Goal: Task Accomplishment & Management: Answer question/provide support

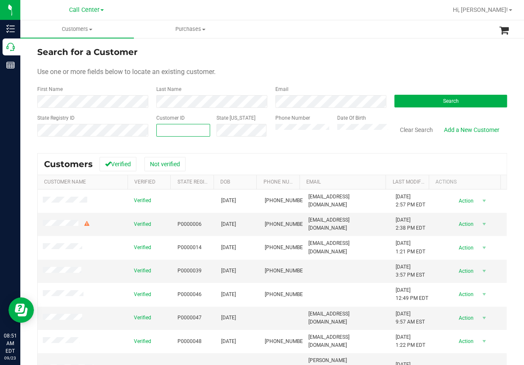
paste input "1385946"
type input "1385946"
click at [420, 103] on button "Search" at bounding box center [450, 101] width 113 height 13
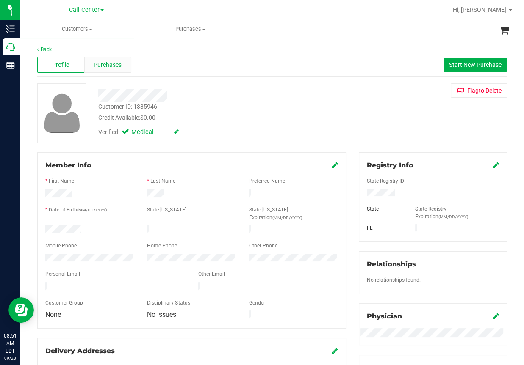
click at [102, 65] on span "Purchases" at bounding box center [108, 65] width 28 height 9
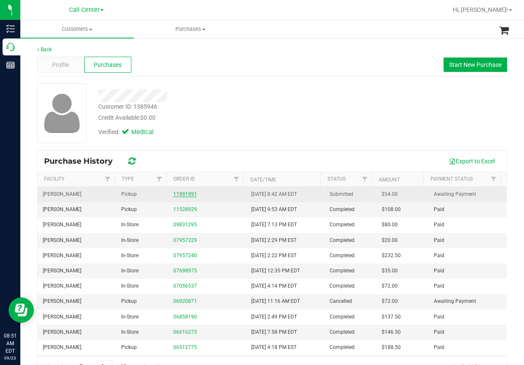
click at [180, 192] on link "11991991" at bounding box center [185, 194] width 24 height 6
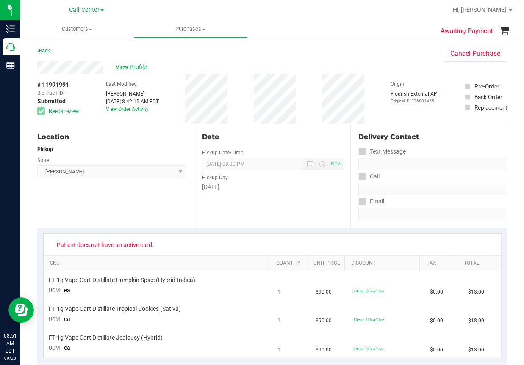
click at [262, 53] on div "Back Cancel Purchase" at bounding box center [271, 53] width 469 height 15
click at [155, 207] on div "Location Pickup Store [GEOGRAPHIC_DATA][PERSON_NAME] Select Store [PERSON_NAME]…" at bounding box center [115, 176] width 157 height 104
click at [139, 69] on span "View Profile" at bounding box center [133, 67] width 34 height 9
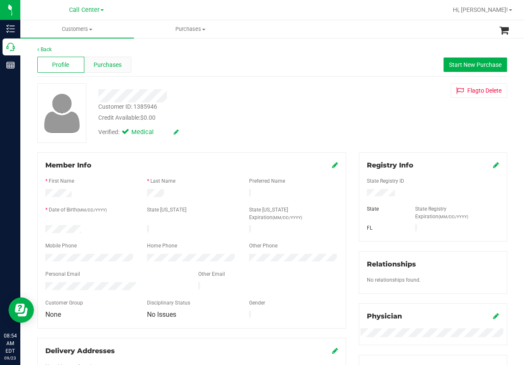
click at [114, 63] on span "Purchases" at bounding box center [108, 65] width 28 height 9
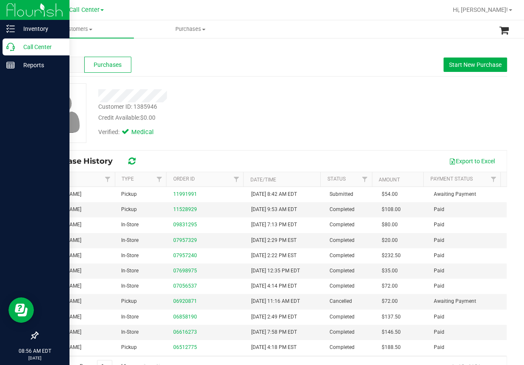
click at [11, 45] on icon at bounding box center [10, 47] width 8 height 8
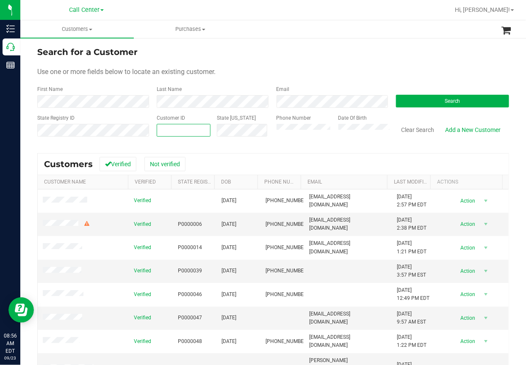
click at [166, 132] on span at bounding box center [184, 130] width 54 height 13
paste input "26264"
type input "26264"
click at [413, 97] on button "Search" at bounding box center [452, 101] width 113 height 13
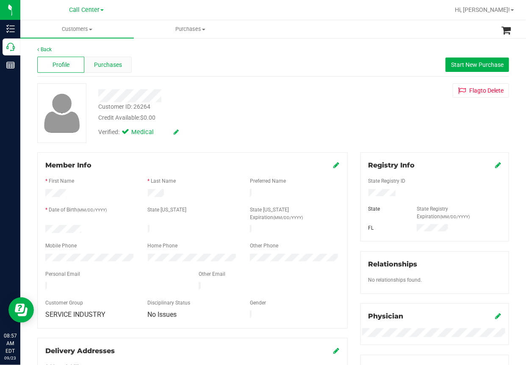
click at [116, 64] on span "Purchases" at bounding box center [108, 65] width 28 height 9
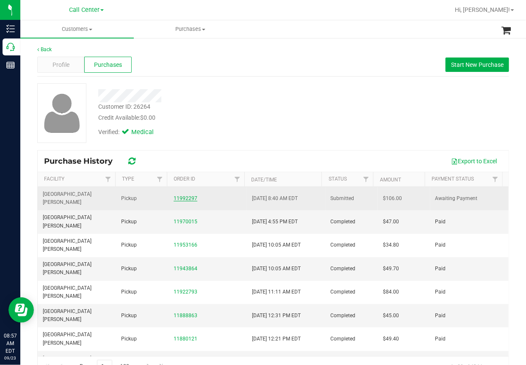
click at [182, 196] on link "11992297" at bounding box center [186, 199] width 24 height 6
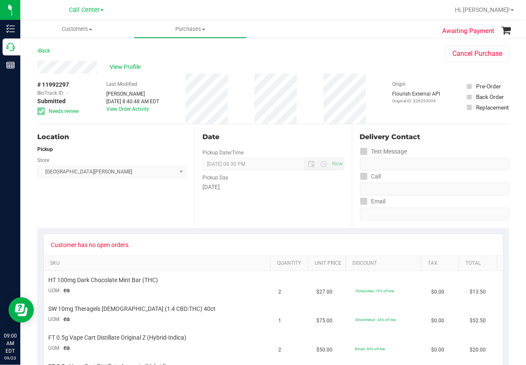
click at [113, 190] on div "Location Pickup Store [GEOGRAPHIC_DATA][PERSON_NAME] Select Store [PERSON_NAME]…" at bounding box center [115, 176] width 157 height 104
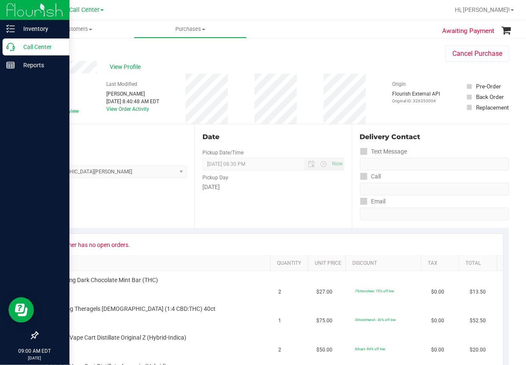
click at [8, 47] on icon at bounding box center [10, 47] width 8 height 8
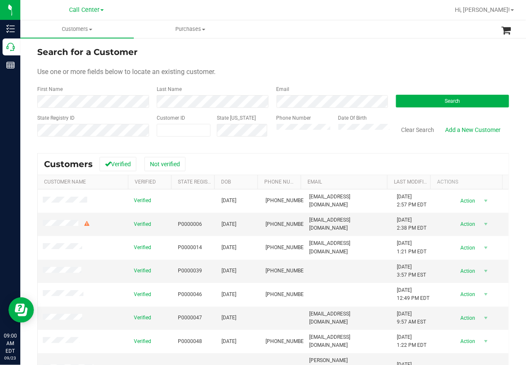
click at [370, 31] on ul "Customers All customers Add a new customer All physicians Purchases All purchas…" at bounding box center [283, 29] width 526 height 18
click at [444, 102] on span "Search" at bounding box center [452, 101] width 16 height 6
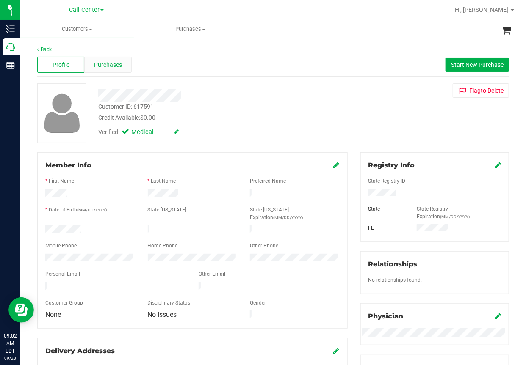
click at [114, 63] on span "Purchases" at bounding box center [108, 65] width 28 height 9
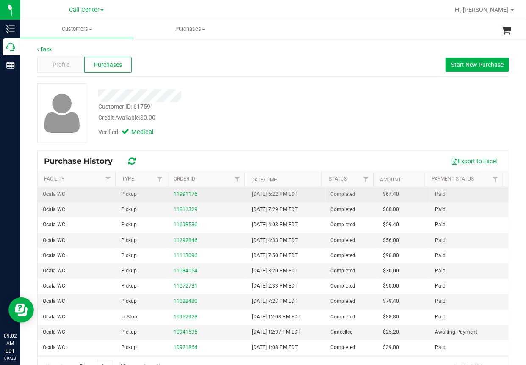
click at [180, 190] on div "11991176" at bounding box center [208, 194] width 68 height 8
click at [180, 192] on link "11991176" at bounding box center [186, 194] width 24 height 6
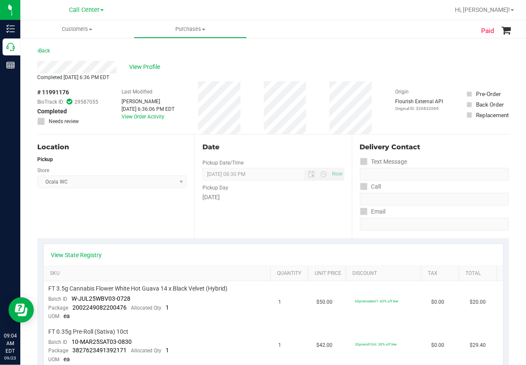
click at [58, 92] on span "# 11991176" at bounding box center [53, 92] width 32 height 9
click at [125, 211] on div "Location Pickup Store Ocala WC Select Store [PERSON_NAME][GEOGRAPHIC_DATA] [PER…" at bounding box center [115, 187] width 157 height 104
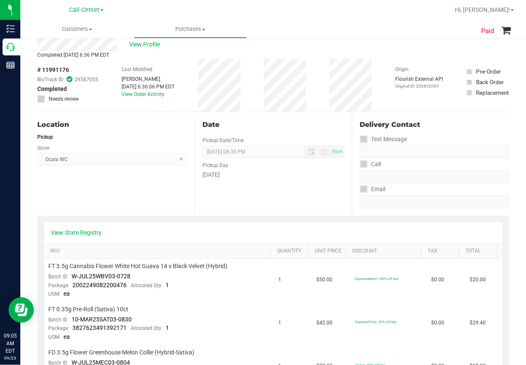
scroll to position [42, 0]
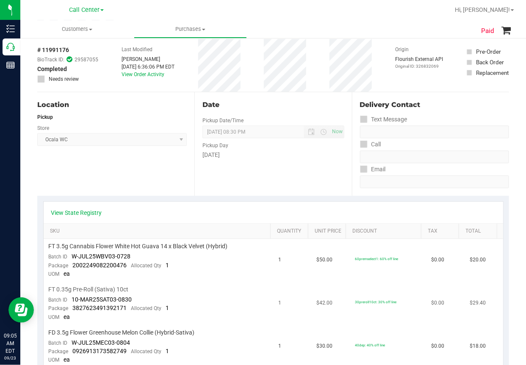
click at [101, 289] on span "FT 0.35g Pre-Roll (Sativa) 10ct" at bounding box center [89, 290] width 80 height 8
click at [101, 288] on span "FT 0.35g Pre-Roll (Sativa) 10ct" at bounding box center [89, 290] width 80 height 8
drag, startPoint x: 132, startPoint y: 301, endPoint x: 72, endPoint y: 302, distance: 60.5
click at [72, 302] on td "FT 0.35g Pre-Roll (Sativa) 10ct Batch ID 10-MAR25SAT03-0830 Package 38276234913…" at bounding box center [159, 303] width 230 height 43
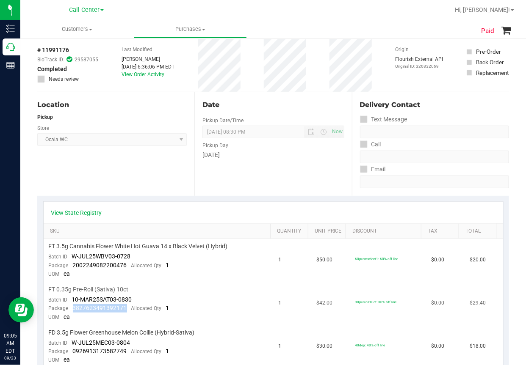
drag, startPoint x: 125, startPoint y: 309, endPoint x: 73, endPoint y: 312, distance: 51.8
click at [73, 312] on div "Package 3827623491392171 Allocated Qty 1" at bounding box center [109, 308] width 121 height 8
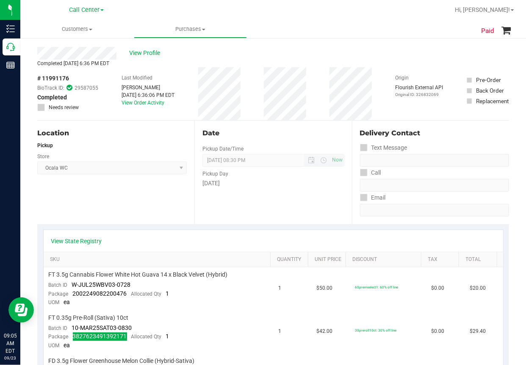
scroll to position [0, 0]
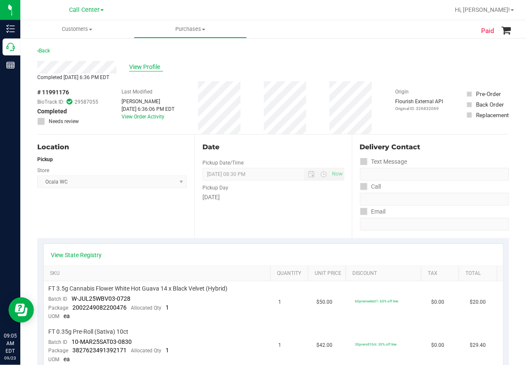
click at [146, 66] on span "View Profile" at bounding box center [146, 67] width 34 height 9
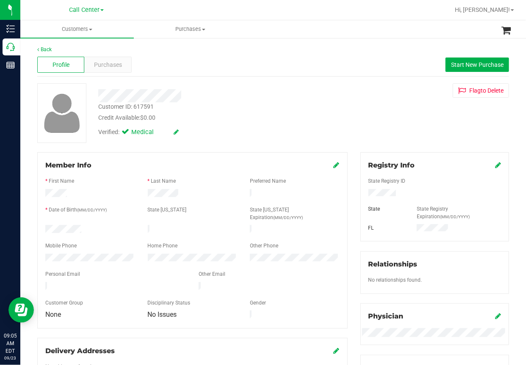
click at [129, 107] on div "Customer ID: 617591" at bounding box center [125, 106] width 55 height 9
click at [120, 71] on div "Purchases" at bounding box center [107, 65] width 47 height 16
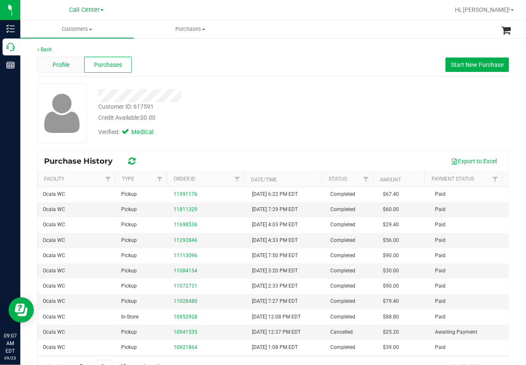
click at [65, 67] on span "Profile" at bounding box center [60, 65] width 17 height 9
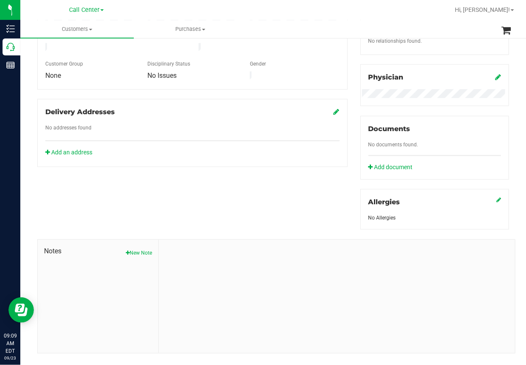
scroll to position [254, 0]
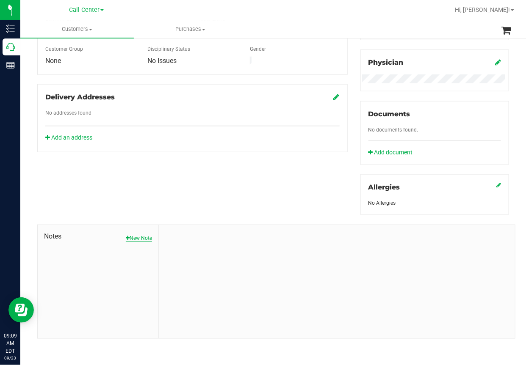
click at [135, 235] on button "New Note" at bounding box center [139, 239] width 26 height 8
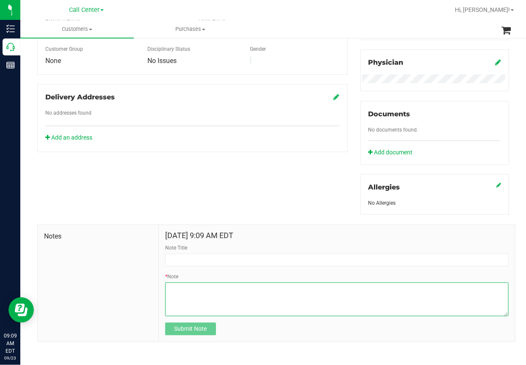
click at [174, 293] on textarea "* Note" at bounding box center [336, 300] width 343 height 34
paste textarea "Customer ID: 617591 called and advised that the 10ct was missing 5 pre roll. Ad…"
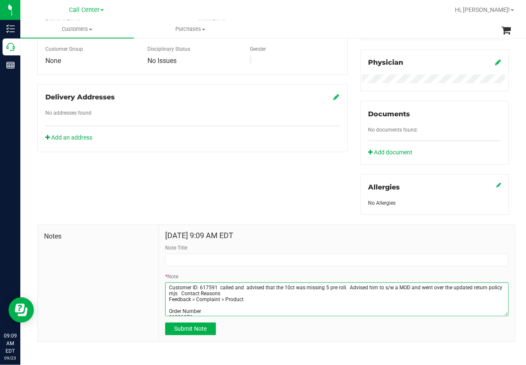
scroll to position [70, 0]
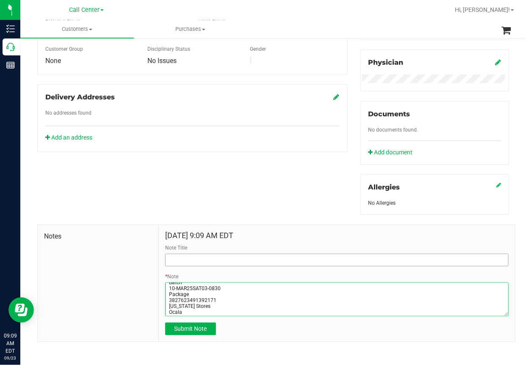
type textarea "Customer ID: 617591 called and advised that the 10ct was missing 5 pre roll. Ad…"
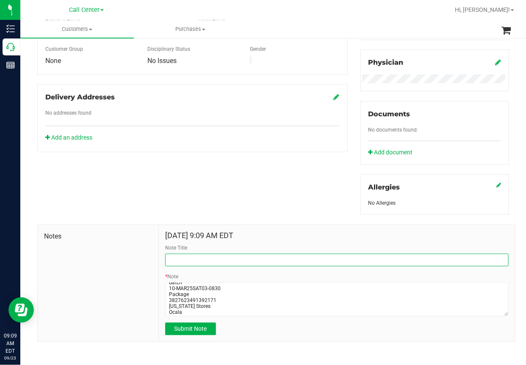
click at [190, 262] on input "Note Title" at bounding box center [336, 260] width 343 height 13
type input "Customer Complaint"
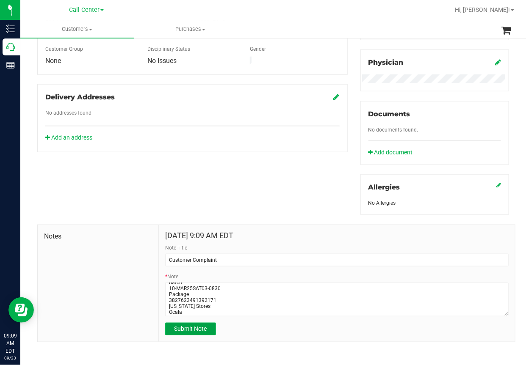
click at [189, 326] on span "Submit Note" at bounding box center [190, 329] width 33 height 7
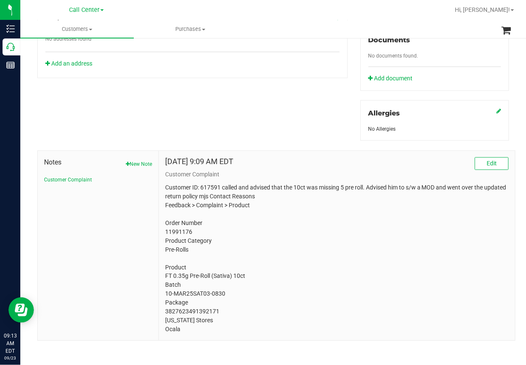
scroll to position [330, 0]
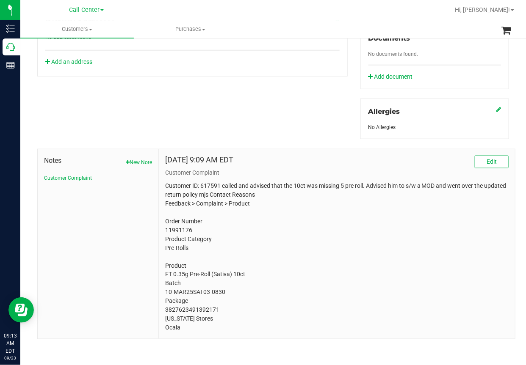
click at [92, 100] on div "Member Info * First Name * Last Name Preferred Name * Date of Birth (MM/DD/YYYY…" at bounding box center [273, 81] width 484 height 516
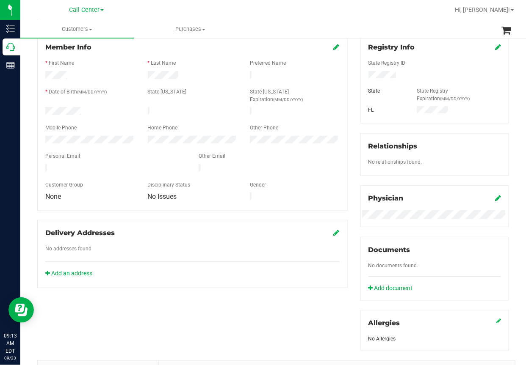
scroll to position [0, 0]
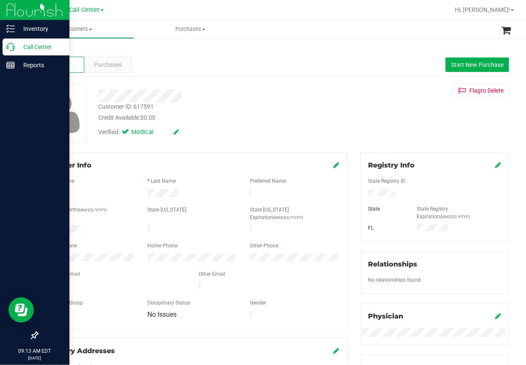
click at [10, 48] on icon at bounding box center [10, 47] width 8 height 8
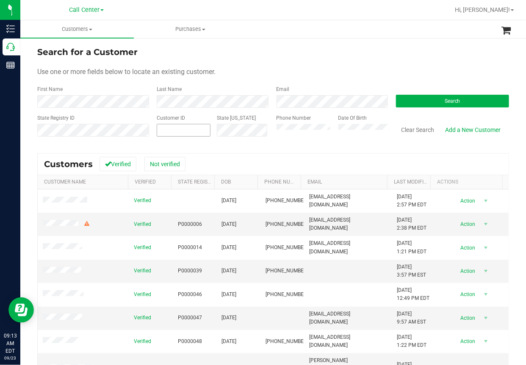
click at [0, 0] on input "text" at bounding box center [0, 0] width 0 height 0
paste input "1598039"
type input "1598039"
click at [437, 104] on button "Search" at bounding box center [452, 101] width 113 height 13
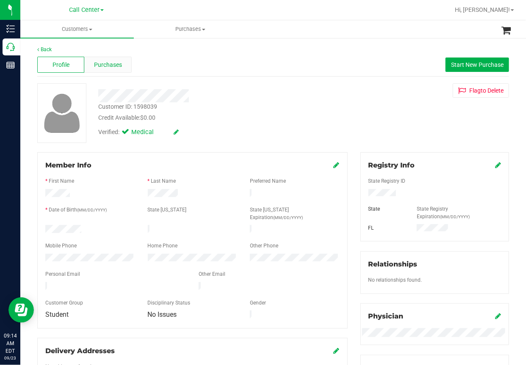
click at [108, 66] on span "Purchases" at bounding box center [108, 65] width 28 height 9
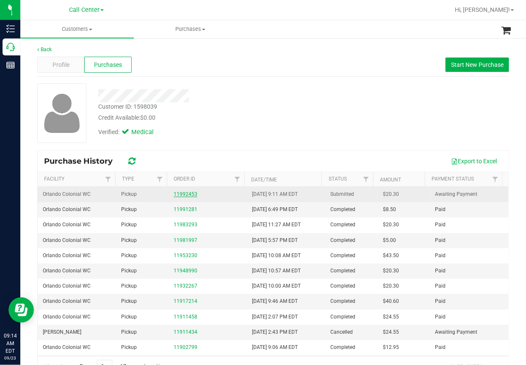
click at [182, 196] on link "11992453" at bounding box center [186, 194] width 24 height 6
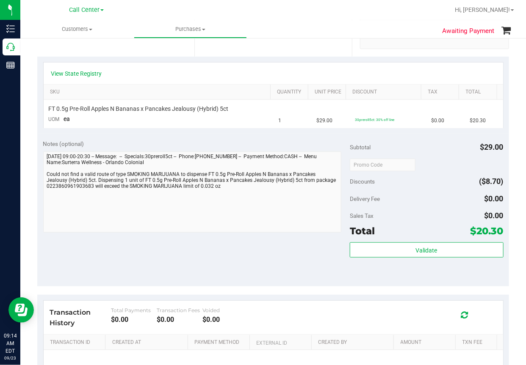
scroll to position [127, 0]
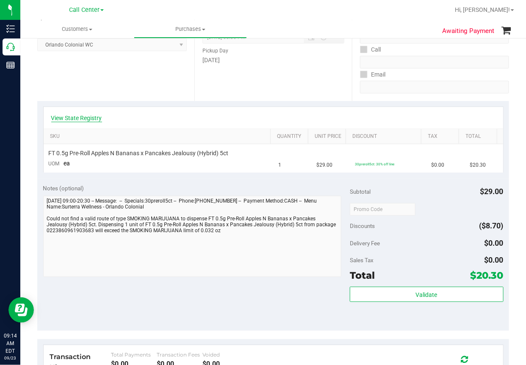
click at [83, 117] on link "View State Registry" at bounding box center [76, 118] width 51 height 8
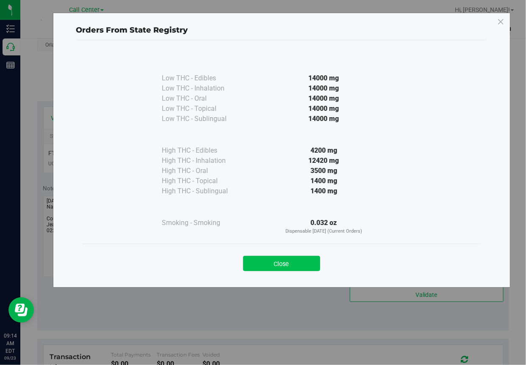
click at [297, 267] on button "Close" at bounding box center [281, 263] width 77 height 15
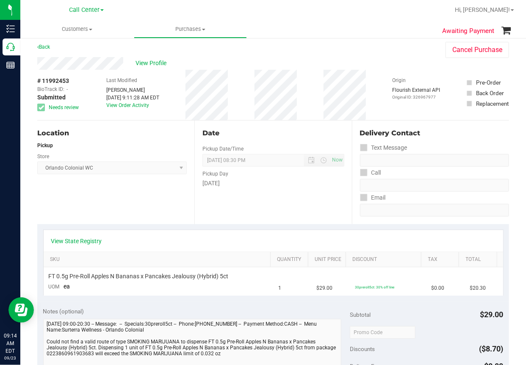
scroll to position [0, 0]
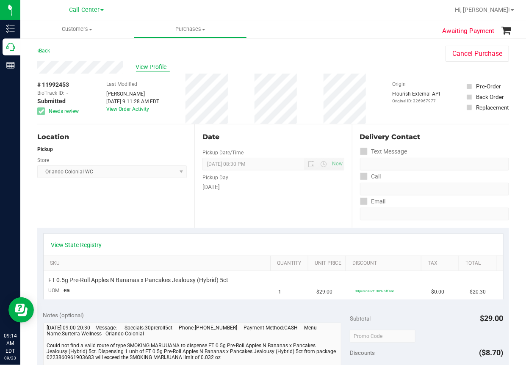
click at [144, 69] on span "View Profile" at bounding box center [153, 67] width 34 height 9
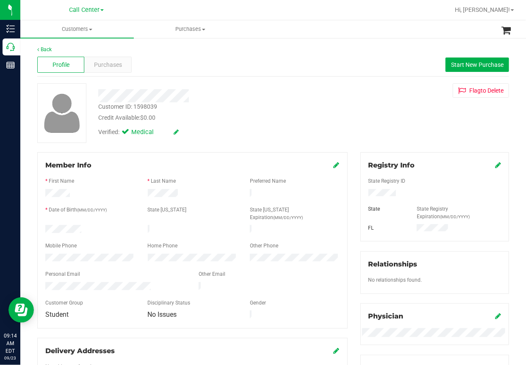
click at [217, 90] on div at bounding box center [213, 95] width 242 height 13
click at [261, 125] on div "Verified: Medical" at bounding box center [213, 131] width 242 height 19
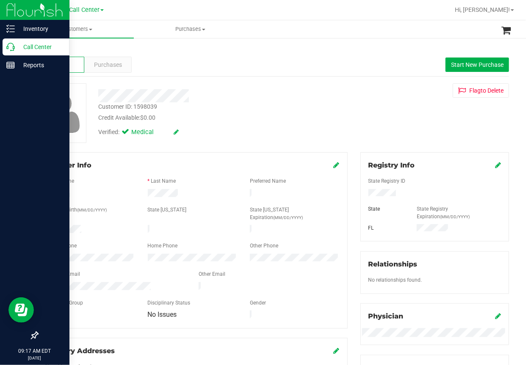
click at [12, 47] on icon at bounding box center [10, 47] width 8 height 8
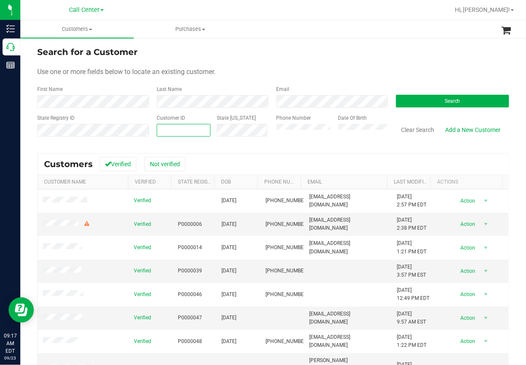
paste input "1505892"
type input "1505892"
click at [408, 99] on button "Search" at bounding box center [452, 101] width 113 height 13
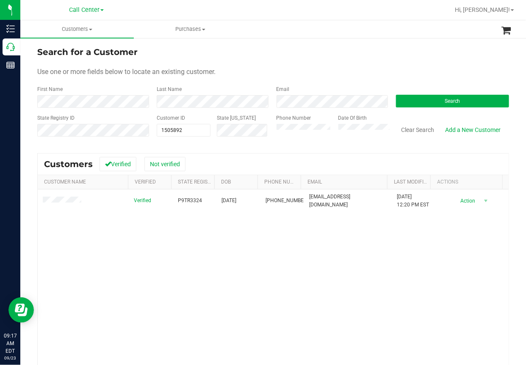
click at [152, 250] on div "Verified P9TR3324 [DATE] (850) 545-9783 [EMAIL_ADDRESS][DOMAIN_NAME] [DATE] 12:…" at bounding box center [273, 305] width 471 height 230
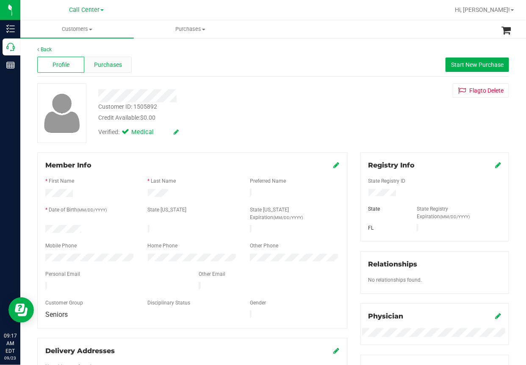
click at [117, 69] on span "Purchases" at bounding box center [108, 65] width 28 height 9
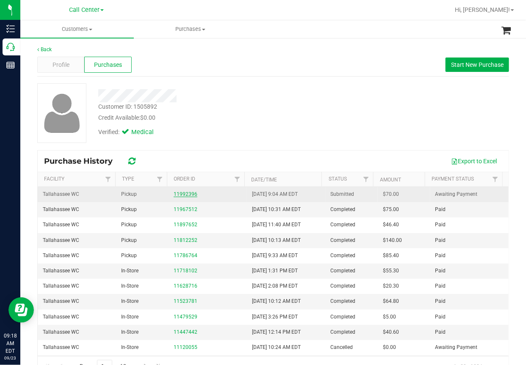
click at [183, 193] on link "11992396" at bounding box center [186, 194] width 24 height 6
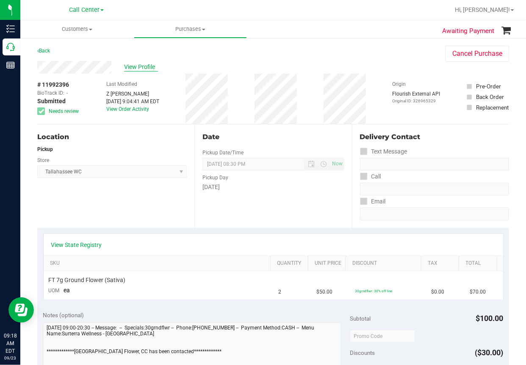
click at [145, 69] on span "View Profile" at bounding box center [141, 67] width 34 height 9
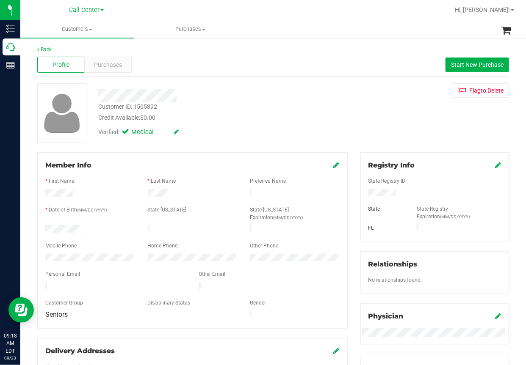
click at [262, 82] on div "Back Profile Purchases Start New Purchase Customer ID: 1505892 Credit Available…" at bounding box center [273, 319] width 472 height 547
click at [115, 67] on span "Purchases" at bounding box center [108, 65] width 28 height 9
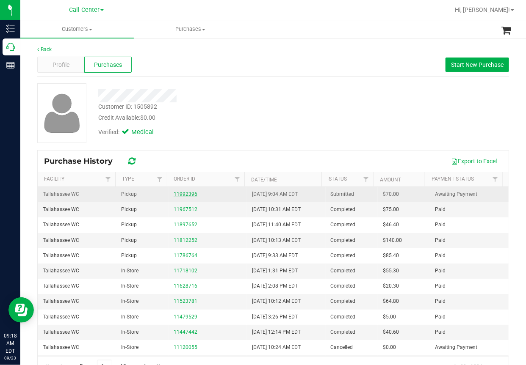
click at [188, 195] on link "11992396" at bounding box center [186, 194] width 24 height 6
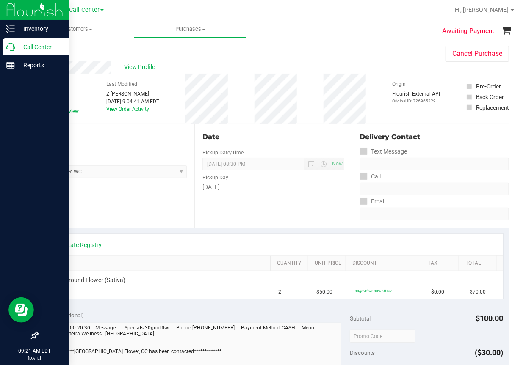
click at [9, 48] on icon at bounding box center [10, 47] width 8 height 8
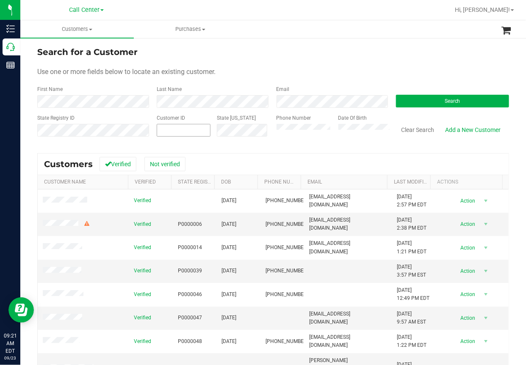
click at [0, 0] on input "text" at bounding box center [0, 0] width 0 height 0
paste input "96251"
type input "96251"
click at [411, 100] on button "Search" at bounding box center [452, 101] width 113 height 13
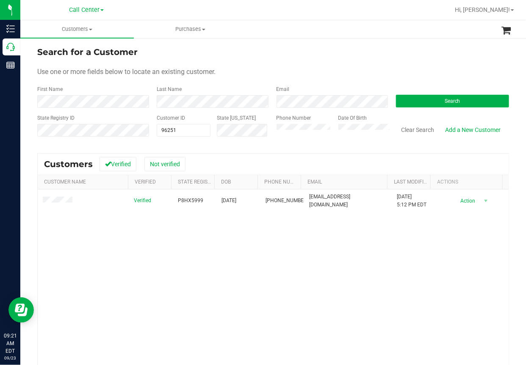
click at [179, 271] on div "Verified P8HX5999 [DATE] (239) 908-1099 [EMAIL_ADDRESS][DOMAIN_NAME] [DATE] 5:1…" at bounding box center [273, 305] width 471 height 230
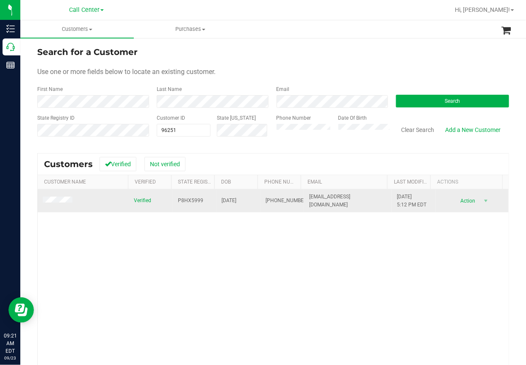
click at [183, 201] on span "P8HX5999" at bounding box center [190, 201] width 25 height 8
click at [182, 201] on span "P8HX5999" at bounding box center [190, 201] width 25 height 8
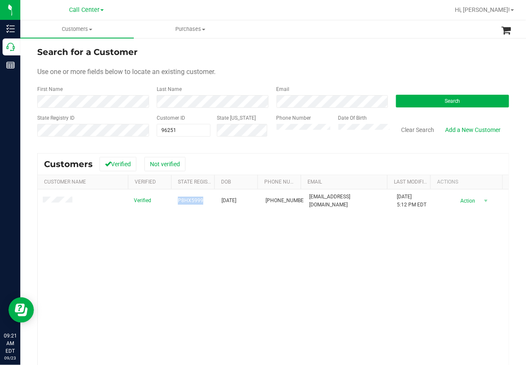
click at [206, 253] on div "Verified P8HX5999 [DATE] (239) 908-1099 [EMAIL_ADDRESS][DOMAIN_NAME] [DATE] 5:1…" at bounding box center [273, 305] width 471 height 230
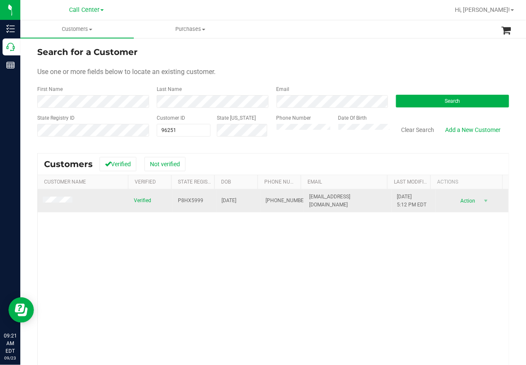
click at [228, 201] on span "[DATE]" at bounding box center [228, 201] width 15 height 8
copy span "[DATE]"
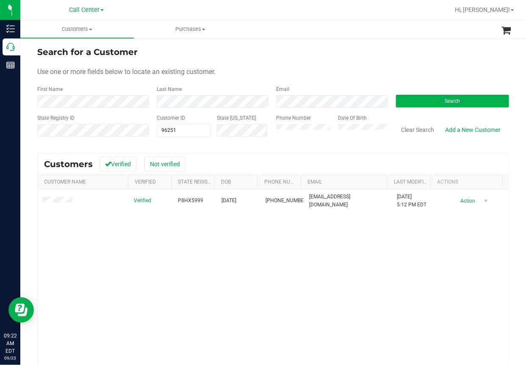
click at [214, 270] on div "Verified P8HX5999 [DATE] (239) 908-1099 [EMAIL_ADDRESS][DOMAIN_NAME] [DATE] 5:1…" at bounding box center [273, 305] width 471 height 230
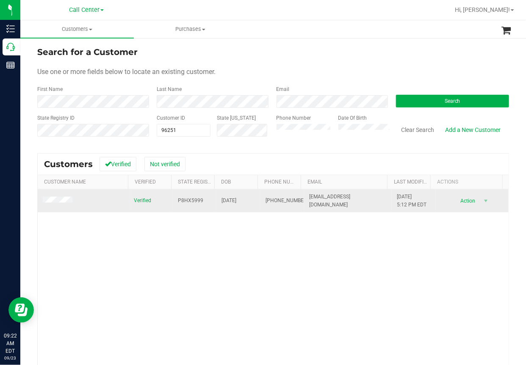
click at [265, 200] on span "[PHONE_NUMBER]" at bounding box center [286, 201] width 42 height 8
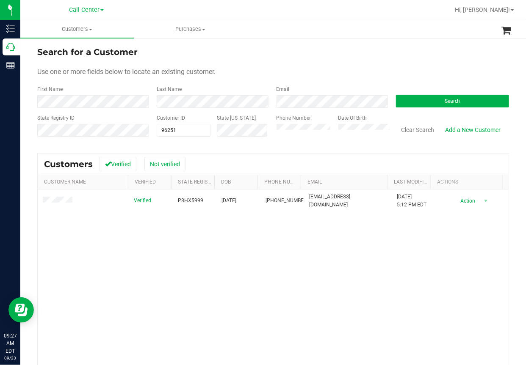
click at [102, 283] on div "Verified P8HX5999 [DATE] (239) 908-1099 [EMAIL_ADDRESS][DOMAIN_NAME] [DATE] 5:1…" at bounding box center [273, 305] width 471 height 230
click at [413, 127] on button "Clear Search" at bounding box center [418, 130] width 44 height 14
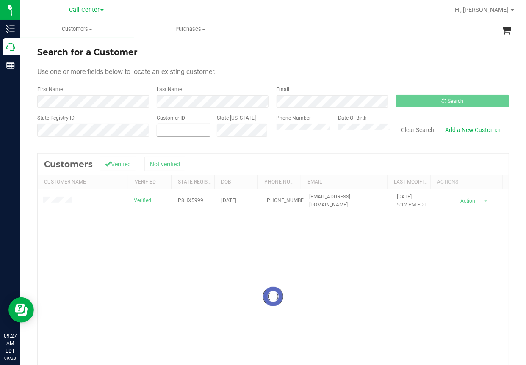
click at [165, 126] on span at bounding box center [184, 130] width 54 height 13
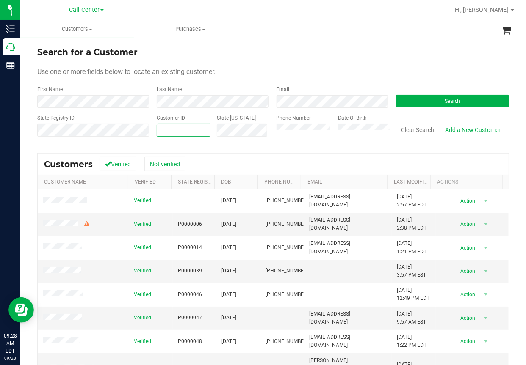
paste input "314759"
type input "314759"
click at [440, 97] on button "Search" at bounding box center [452, 101] width 113 height 13
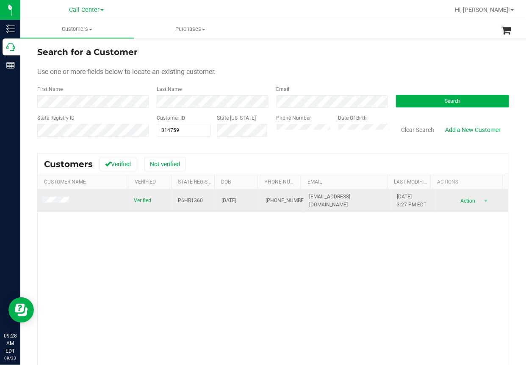
click at [271, 200] on span "[PHONE_NUMBER]" at bounding box center [286, 201] width 42 height 8
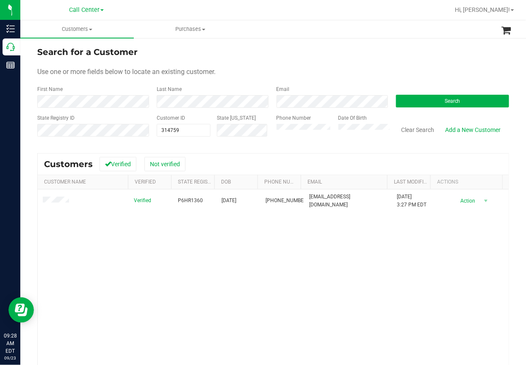
drag, startPoint x: 77, startPoint y: 270, endPoint x: 57, endPoint y: 220, distance: 54.5
click at [77, 268] on div "Verified P6HR1360 [DATE] (239) 297-5239 [EMAIL_ADDRESS][DOMAIN_NAME] [DATE] 3:2…" at bounding box center [273, 305] width 471 height 230
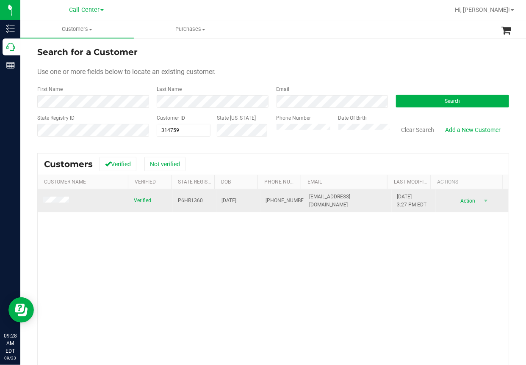
click at [50, 204] on span at bounding box center [57, 201] width 29 height 8
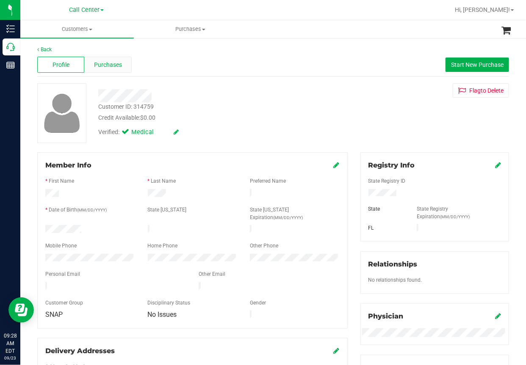
click at [116, 65] on span "Purchases" at bounding box center [108, 65] width 28 height 9
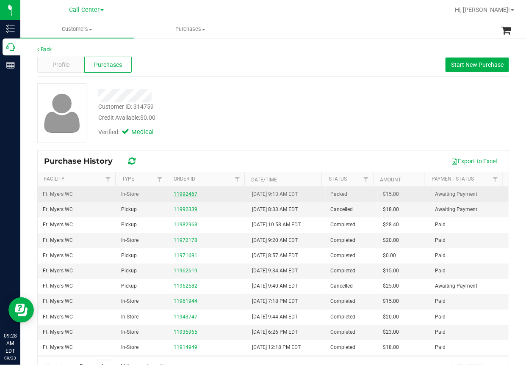
click at [180, 192] on link "11992467" at bounding box center [186, 194] width 24 height 6
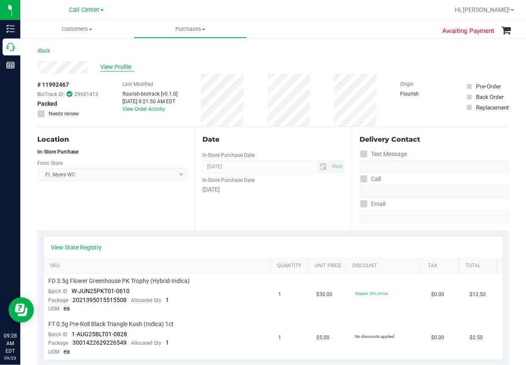
click at [115, 69] on span "View Profile" at bounding box center [117, 67] width 34 height 9
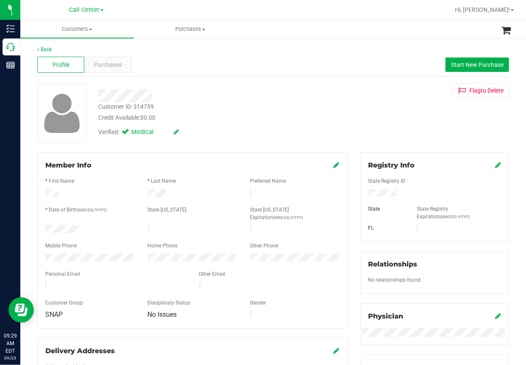
click at [171, 49] on div "Back" at bounding box center [273, 50] width 472 height 8
click at [109, 66] on span "Purchases" at bounding box center [108, 65] width 28 height 9
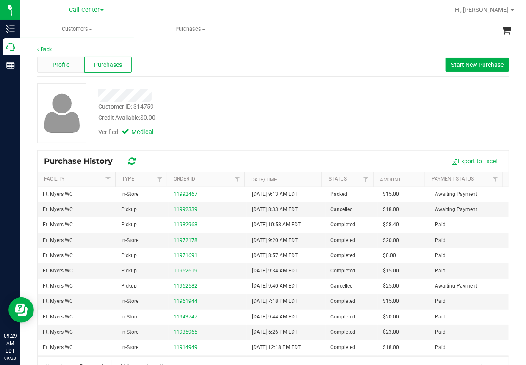
click at [57, 65] on span "Profile" at bounding box center [60, 65] width 17 height 9
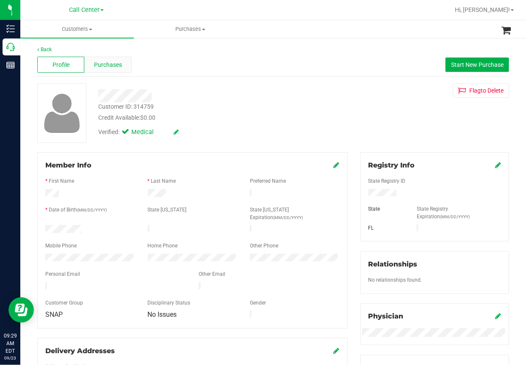
click at [115, 64] on span "Purchases" at bounding box center [108, 65] width 28 height 9
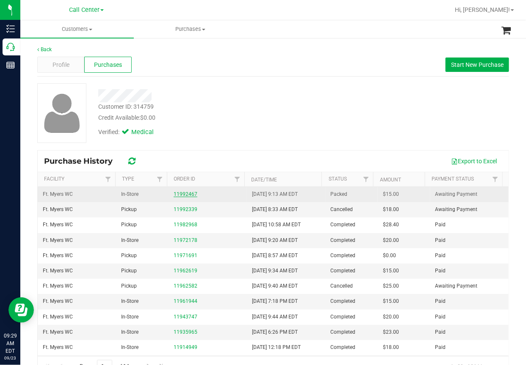
click at [189, 193] on link "11992467" at bounding box center [186, 194] width 24 height 6
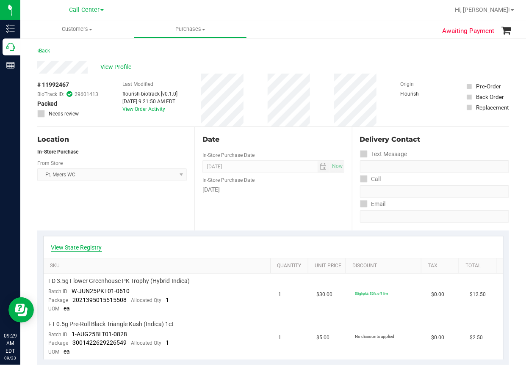
click at [78, 245] on link "View State Registry" at bounding box center [76, 247] width 51 height 8
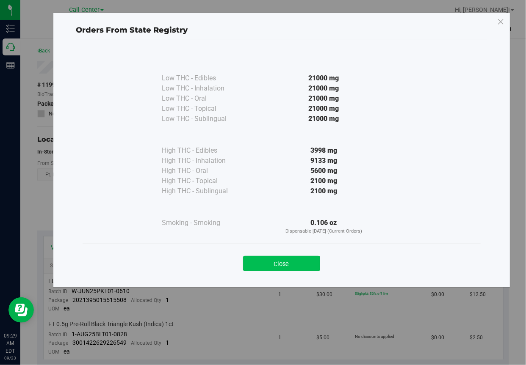
click at [287, 263] on button "Close" at bounding box center [281, 263] width 77 height 15
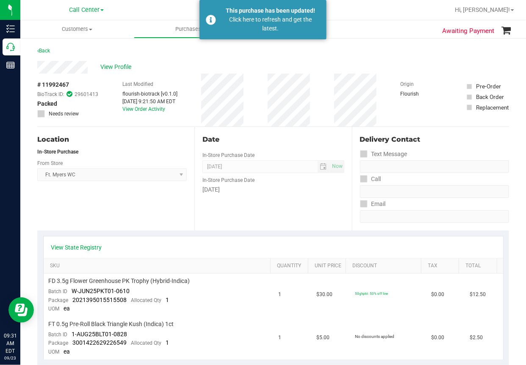
drag, startPoint x: 139, startPoint y: 168, endPoint x: 79, endPoint y: 133, distance: 69.3
click at [139, 168] on span "Ft. [PERSON_NAME] Select Store [PERSON_NAME][GEOGRAPHIC_DATA] [PERSON_NAME][GEO…" at bounding box center [111, 174] width 149 height 13
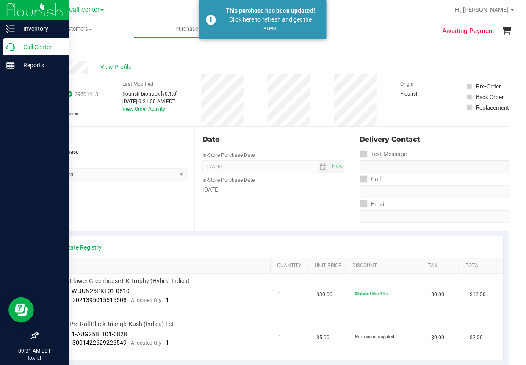
click at [11, 46] on icon at bounding box center [10, 47] width 8 height 8
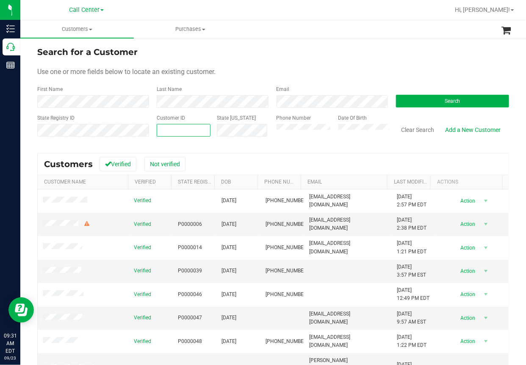
click at [166, 129] on input "text" at bounding box center [183, 130] width 53 height 12
paste input "773607"
type input "773607"
click at [413, 104] on button "Search" at bounding box center [452, 101] width 113 height 13
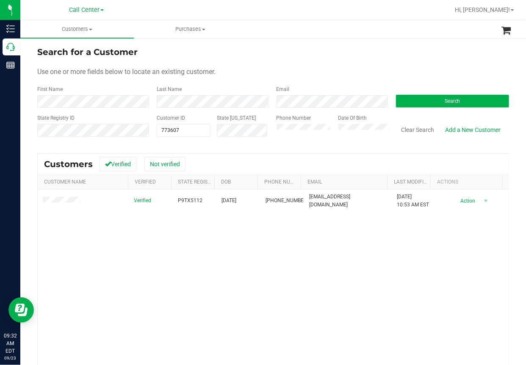
click at [141, 246] on div "Verified P9TX5112 [DATE] (407) 894-8780 [EMAIL_ADDRESS][DOMAIN_NAME] [DATE] 10:…" at bounding box center [273, 305] width 471 height 230
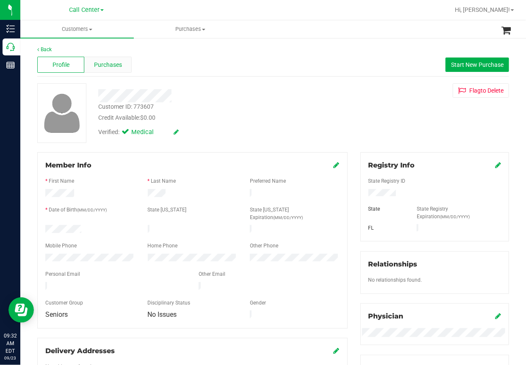
click at [113, 71] on div "Purchases" at bounding box center [107, 65] width 47 height 16
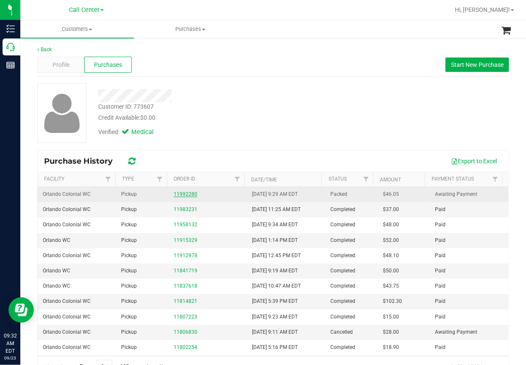
click at [186, 193] on link "11992280" at bounding box center [186, 194] width 24 height 6
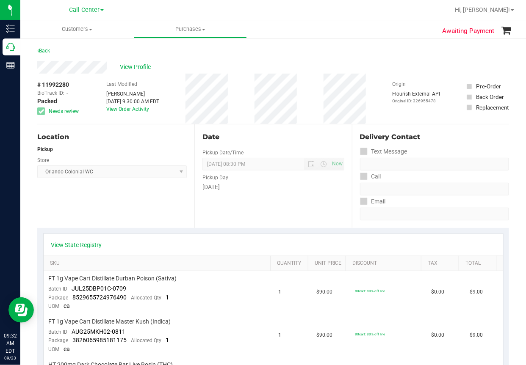
click at [131, 196] on div "Location Pickup Store [GEOGRAPHIC_DATA] Colonial WC Select Store [PERSON_NAME][…" at bounding box center [115, 176] width 157 height 104
click at [76, 242] on link "View State Registry" at bounding box center [76, 245] width 51 height 8
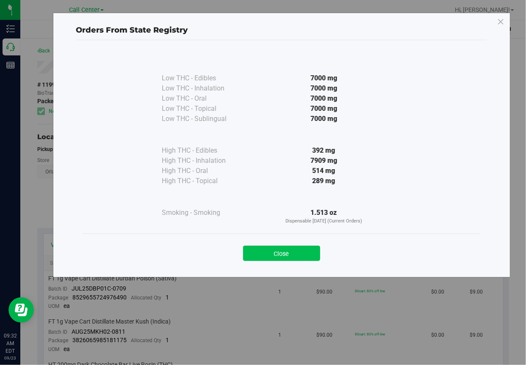
click at [294, 250] on button "Close" at bounding box center [281, 253] width 77 height 15
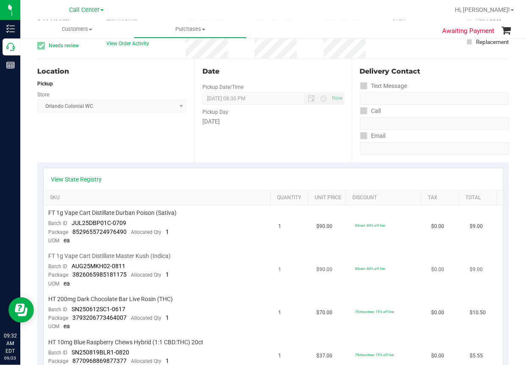
scroll to position [85, 0]
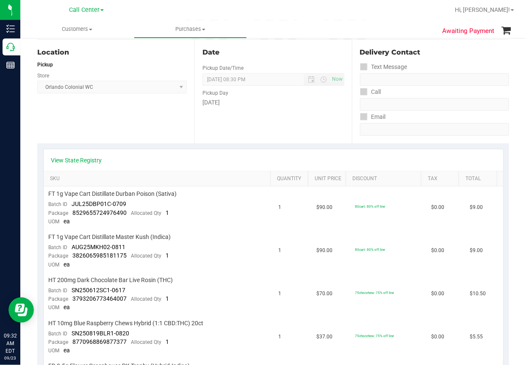
click at [83, 126] on div "Location Pickup Store [GEOGRAPHIC_DATA] Colonial WC Select Store [PERSON_NAME][…" at bounding box center [115, 92] width 157 height 104
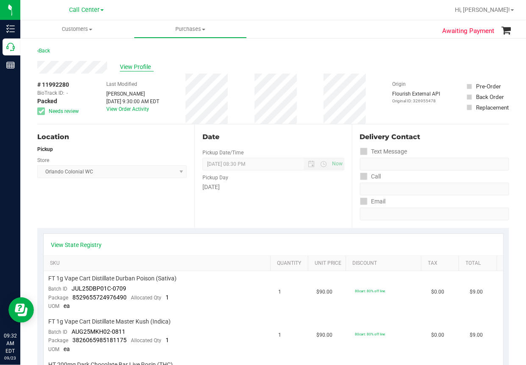
click at [140, 68] on span "View Profile" at bounding box center [137, 67] width 34 height 9
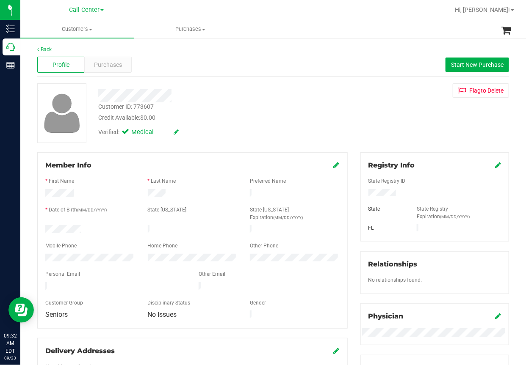
click at [55, 254] on div at bounding box center [90, 259] width 102 height 10
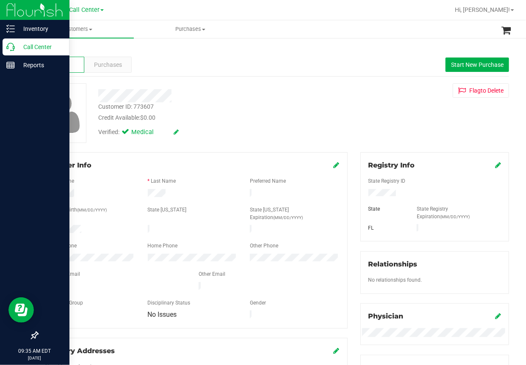
click at [11, 50] on icon at bounding box center [10, 47] width 8 height 8
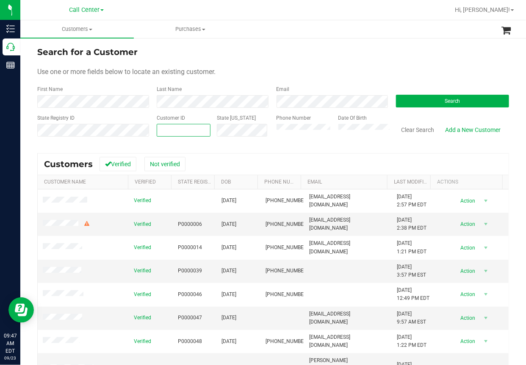
paste input "1572718"
type input "1572718"
click at [409, 99] on button "Search" at bounding box center [452, 101] width 113 height 13
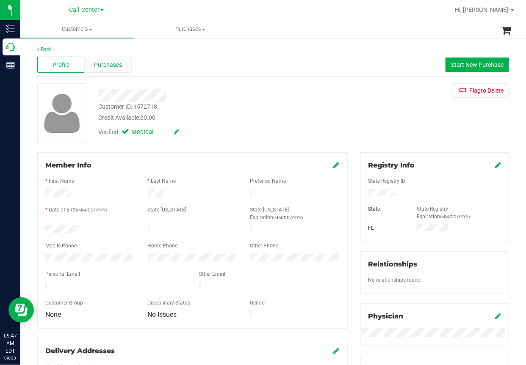
click at [111, 69] on div "Purchases" at bounding box center [107, 65] width 47 height 16
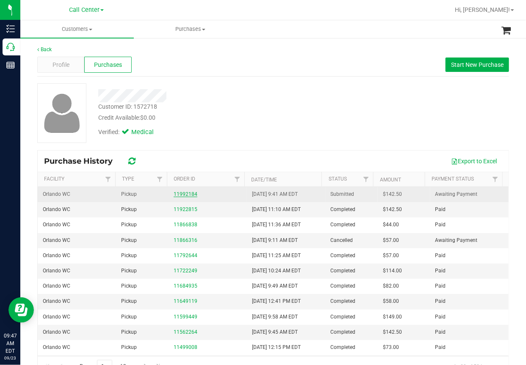
click at [182, 195] on link "11992184" at bounding box center [186, 194] width 24 height 6
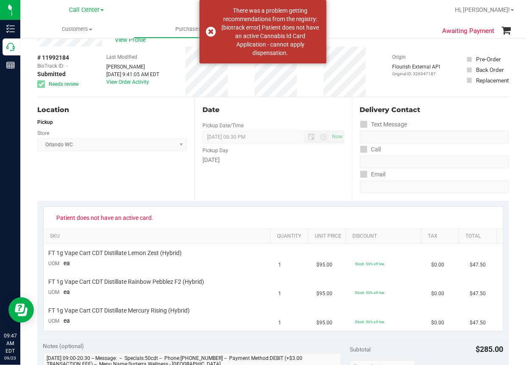
scroll to position [42, 0]
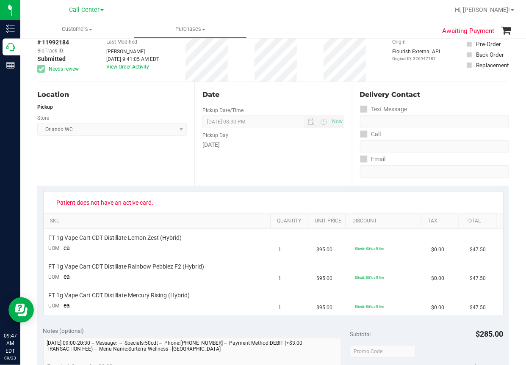
click at [237, 160] on div "Date Pickup Date/Time [DATE] Now [DATE] 08:30 PM Now Pickup Day [DATE]" at bounding box center [272, 134] width 157 height 104
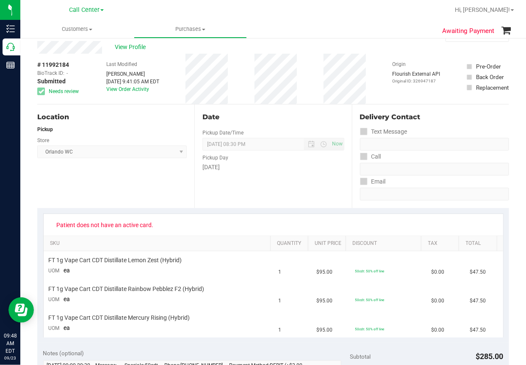
scroll to position [0, 0]
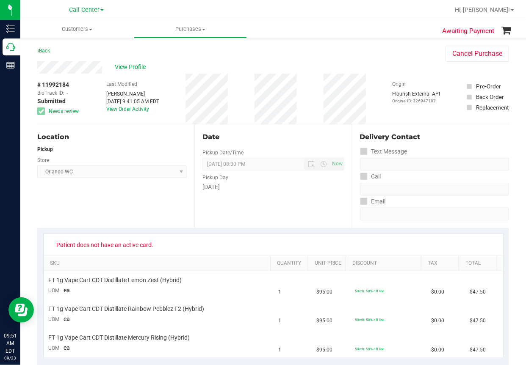
click at [105, 188] on div "Location Pickup Store [GEOGRAPHIC_DATA] WC Select Store [PERSON_NAME][GEOGRAPHI…" at bounding box center [115, 176] width 157 height 104
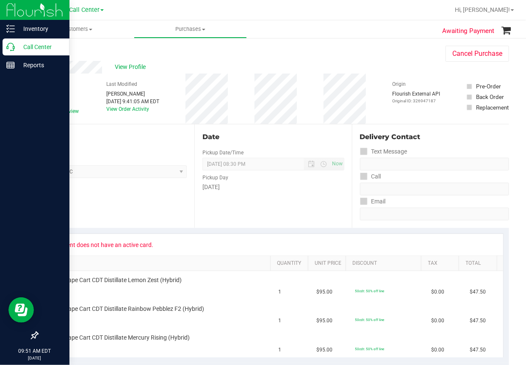
click at [9, 46] on icon at bounding box center [10, 47] width 8 height 8
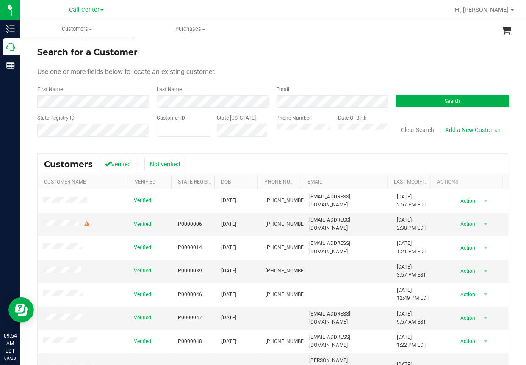
drag, startPoint x: 356, startPoint y: 41, endPoint x: 334, endPoint y: 46, distance: 22.2
click at [353, 41] on div "Search for a Customer Use one or more fields below to locate an existing custom…" at bounding box center [272, 242] width 505 height 411
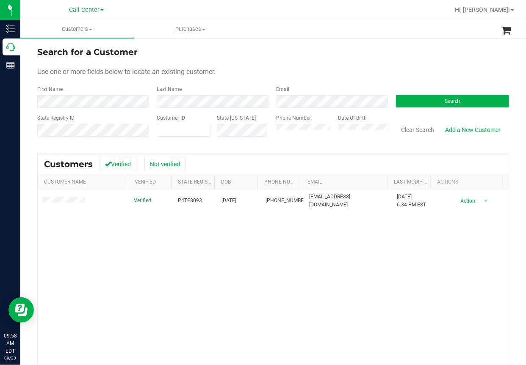
drag, startPoint x: 238, startPoint y: 280, endPoint x: 217, endPoint y: 260, distance: 29.6
click at [238, 280] on div "Verified P4TF8093 [DATE] (978) 880-4731 [EMAIL_ADDRESS][DOMAIN_NAME] [DATE] 6:3…" at bounding box center [273, 305] width 471 height 230
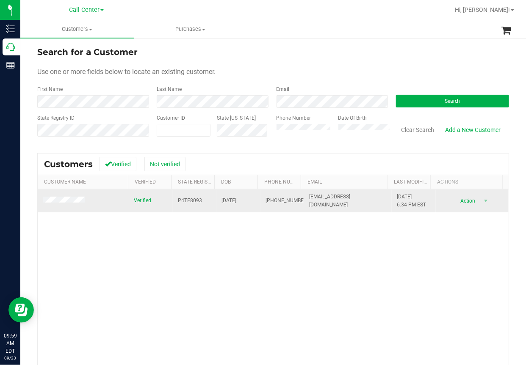
click at [183, 201] on span "P4TF8093" at bounding box center [190, 201] width 24 height 8
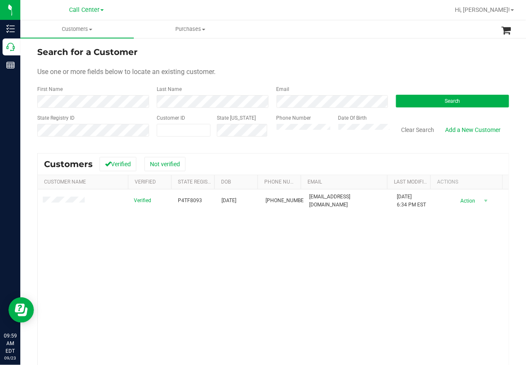
click at [257, 286] on div "Verified P4TF8093 [DATE] (978) 880-4731 [EMAIL_ADDRESS][DOMAIN_NAME] [DATE] 6:3…" at bounding box center [273, 305] width 471 height 230
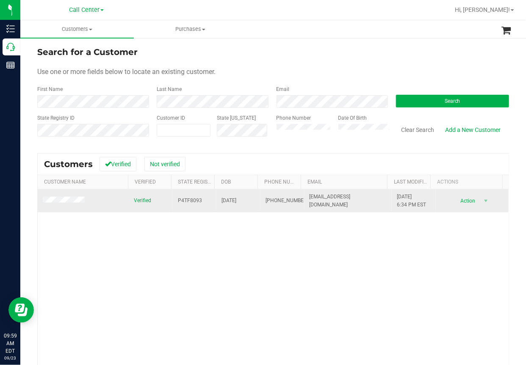
click at [227, 199] on span "[DATE]" at bounding box center [228, 201] width 15 height 8
click at [226, 199] on span "[DATE]" at bounding box center [228, 201] width 15 height 8
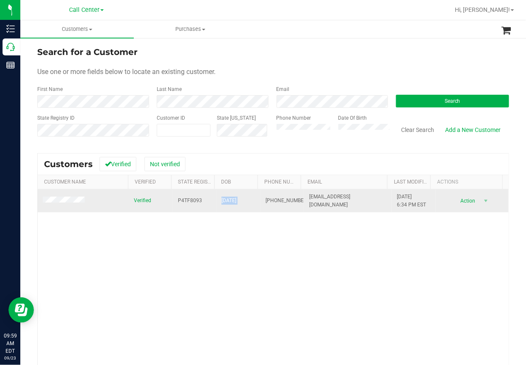
click at [226, 199] on span "[DATE]" at bounding box center [228, 201] width 15 height 8
copy span "[DATE]"
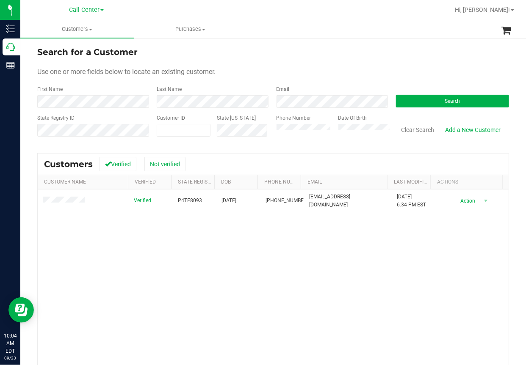
click at [159, 262] on div "Verified P4TF8093 [DATE] (978) 880-4731 [EMAIL_ADDRESS][DOMAIN_NAME] [DATE] 6:3…" at bounding box center [273, 305] width 471 height 230
click at [410, 128] on button "Clear Search" at bounding box center [418, 130] width 44 height 14
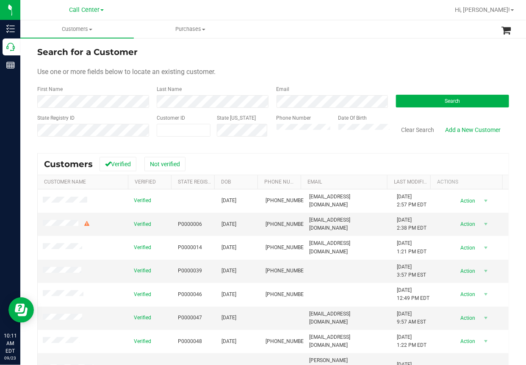
click at [307, 37] on ul "Customers All customers Add a new customer All physicians Purchases All purchas…" at bounding box center [283, 29] width 526 height 18
click at [298, 71] on div "Use one or more fields below to locate an existing customer." at bounding box center [273, 72] width 472 height 10
click at [436, 101] on button "Search" at bounding box center [452, 101] width 113 height 13
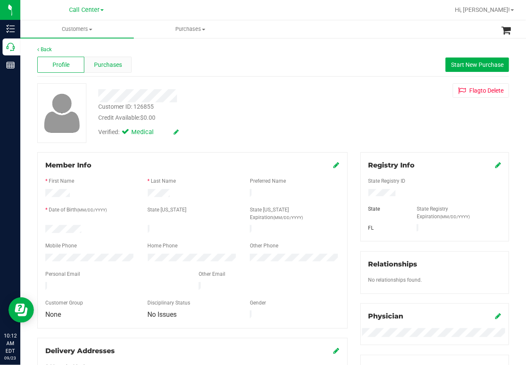
click at [107, 67] on span "Purchases" at bounding box center [108, 65] width 28 height 9
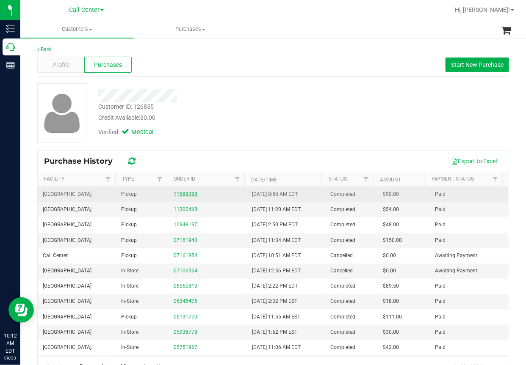
click at [182, 192] on link "11588388" at bounding box center [186, 194] width 24 height 6
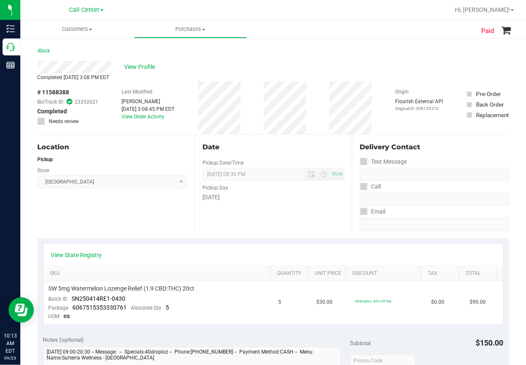
click at [221, 240] on div "View State Registry SKU Quantity Unit Price Discount Tax Total SW 5mg Watermelo…" at bounding box center [273, 284] width 472 height 92
click at [260, 41] on div "Paid Back View Profile Completed [DATE] 3:08 PM EDT # 11588388 BioTrack ID: 233…" at bounding box center [272, 345] width 505 height 617
click at [44, 48] on link "Back" at bounding box center [43, 51] width 13 height 6
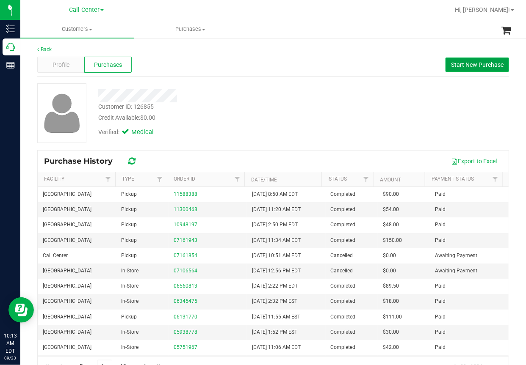
click at [453, 60] on button "Start New Purchase" at bounding box center [476, 65] width 63 height 14
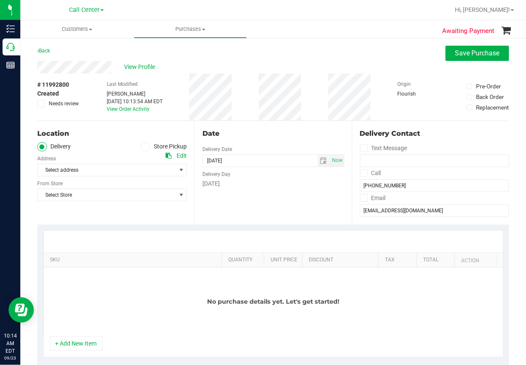
click at [143, 147] on icon at bounding box center [145, 147] width 5 height 0
click at [0, 0] on input "Store Pickup" at bounding box center [0, 0] width 0 height 0
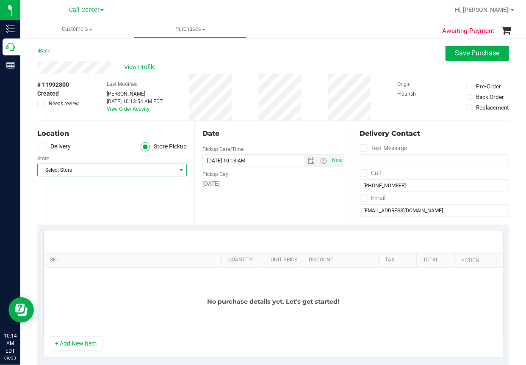
click at [82, 173] on span "Select Store" at bounding box center [107, 170] width 138 height 12
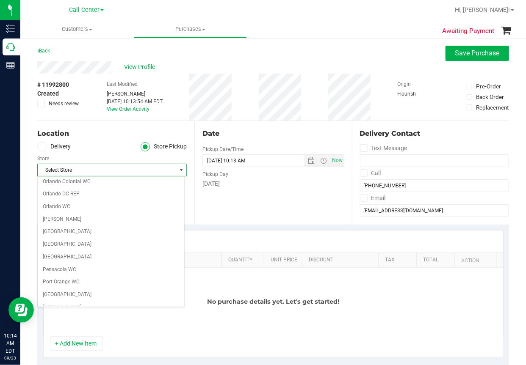
scroll to position [423, 0]
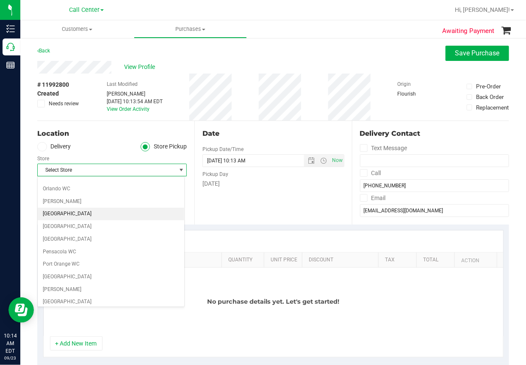
click at [56, 212] on li "[GEOGRAPHIC_DATA]" at bounding box center [111, 214] width 146 height 13
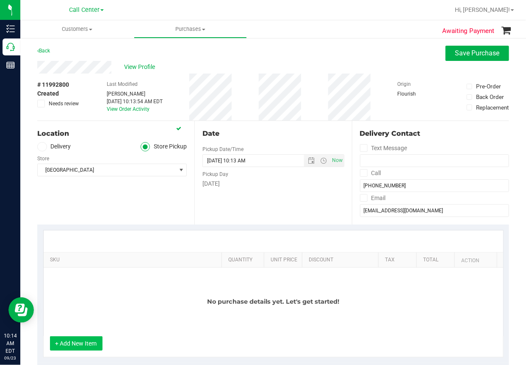
click at [73, 338] on button "+ Add New Item" at bounding box center [76, 344] width 52 height 14
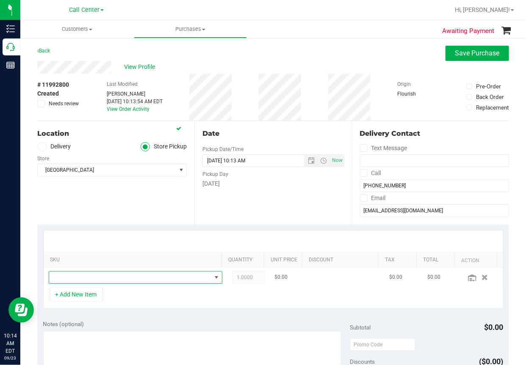
click at [66, 278] on span "NO DATA FOUND" at bounding box center [130, 278] width 162 height 12
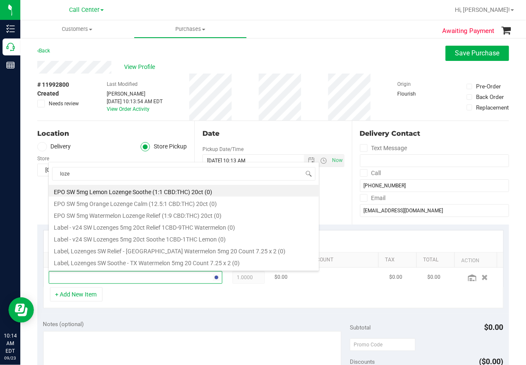
type input "[PERSON_NAME]"
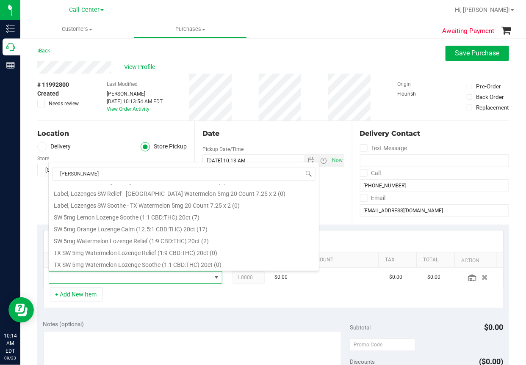
scroll to position [81, 0]
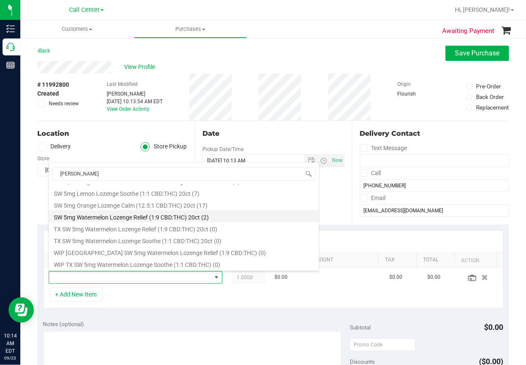
click at [122, 215] on li "SW 5mg Watermelon Lozenge Relief (1:9 CBD:THC) 20ct (2)" at bounding box center [184, 216] width 270 height 12
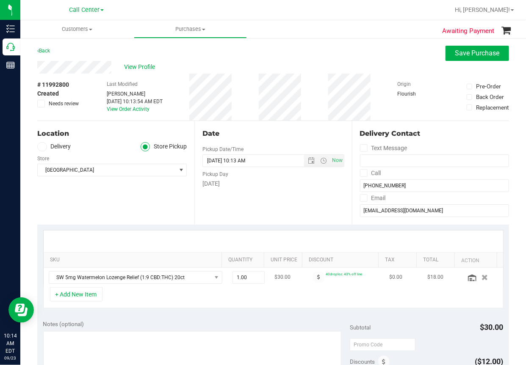
click at [465, 276] on div at bounding box center [481, 277] width 32 height 8
click at [468, 280] on icon at bounding box center [472, 278] width 8 height 7
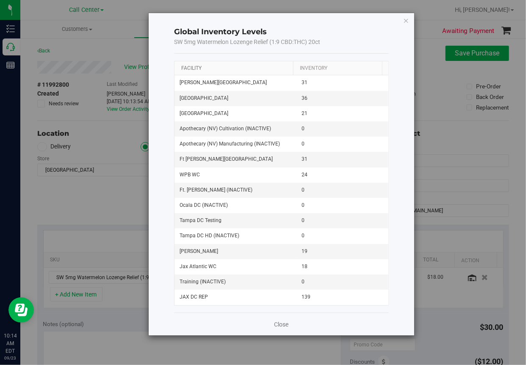
click at [193, 69] on link "Facility" at bounding box center [191, 68] width 20 height 6
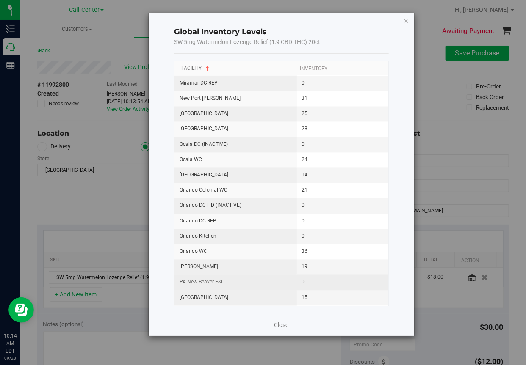
scroll to position [635, 0]
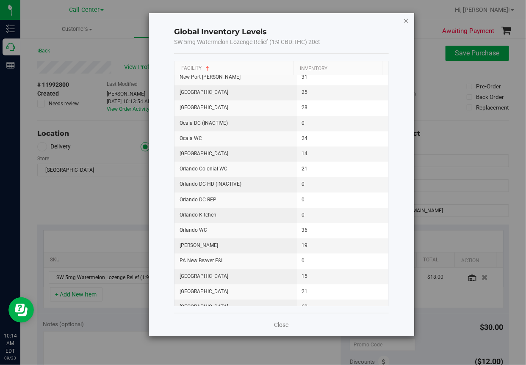
click at [407, 21] on icon "button" at bounding box center [406, 20] width 6 height 10
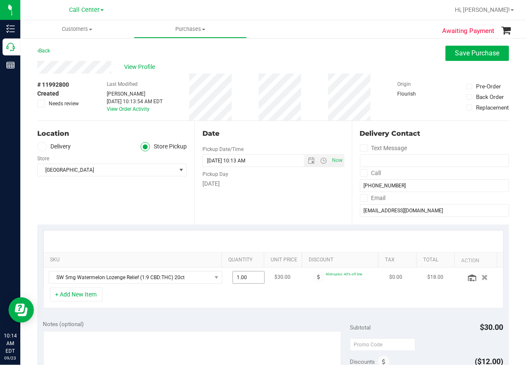
click at [237, 275] on span "1.00 1" at bounding box center [248, 277] width 32 height 13
type input "5"
type input "5.00"
click at [190, 209] on div "Location Delivery Store Pickup Store [GEOGRAPHIC_DATA] WC Select Store [PERSON_…" at bounding box center [115, 173] width 157 height 104
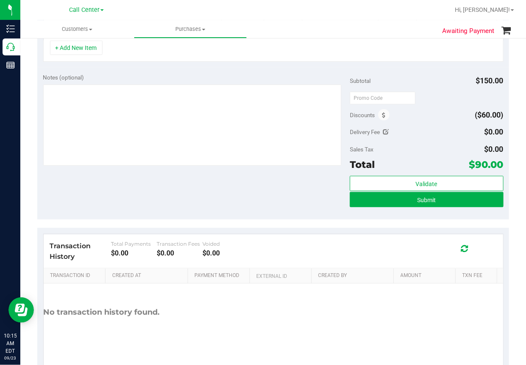
scroll to position [254, 0]
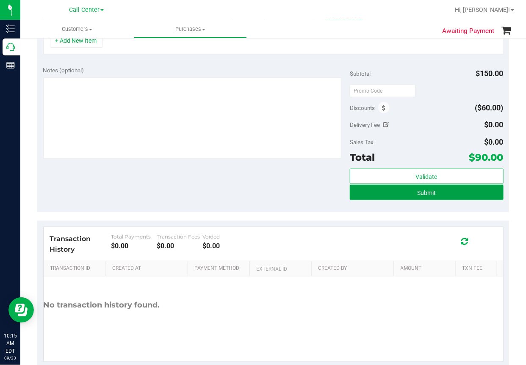
click at [408, 190] on button "Submit" at bounding box center [426, 192] width 153 height 15
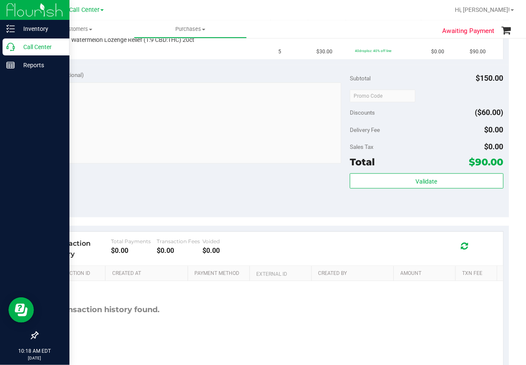
click at [12, 49] on icon at bounding box center [10, 47] width 8 height 8
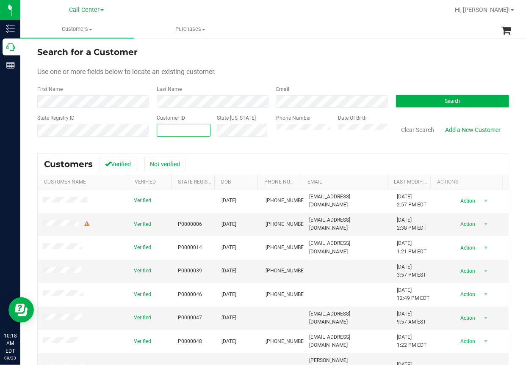
click at [164, 130] on input "text" at bounding box center [183, 130] width 53 height 12
paste input "1517549"
type input "1517549"
click at [436, 100] on button "Search" at bounding box center [452, 101] width 113 height 13
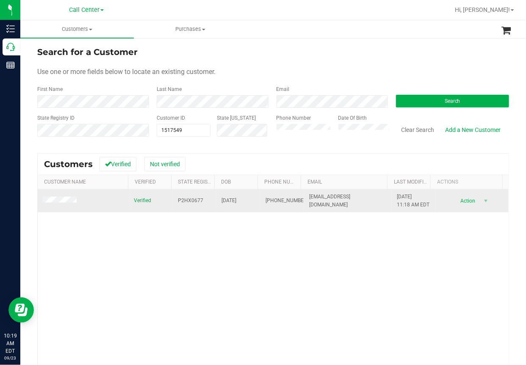
click at [270, 199] on span "[PHONE_NUMBER]" at bounding box center [286, 201] width 42 height 8
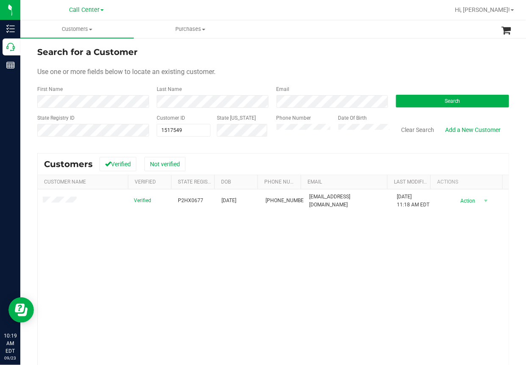
drag, startPoint x: 375, startPoint y: 288, endPoint x: 211, endPoint y: 265, distance: 165.8
click at [372, 286] on div "Verified P2HX0677 [DATE] (850) 776-8499 [EMAIL_ADDRESS][DOMAIN_NAME] [DATE] 11:…" at bounding box center [273, 305] width 471 height 230
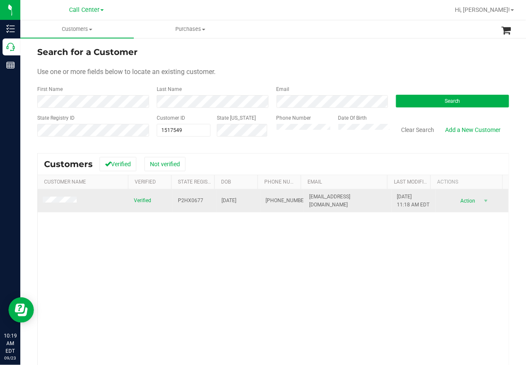
click at [47, 204] on span at bounding box center [61, 201] width 36 height 8
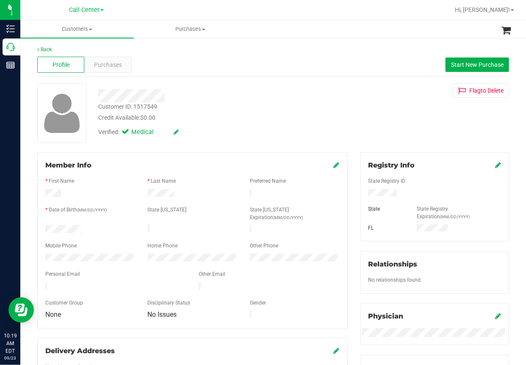
click at [461, 44] on div "Back Profile Purchases Start New Purchase Customer ID: 1517549 Credit Available…" at bounding box center [272, 328] width 505 height 583
click at [108, 63] on span "Purchases" at bounding box center [108, 65] width 28 height 9
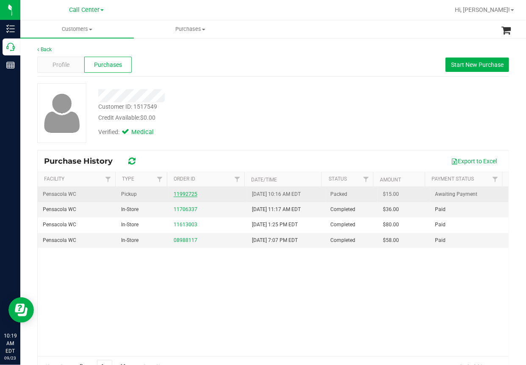
click at [180, 193] on link "11992725" at bounding box center [186, 194] width 24 height 6
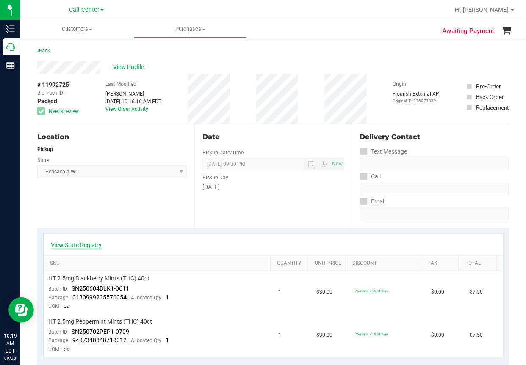
click at [84, 246] on link "View State Registry" at bounding box center [76, 245] width 51 height 8
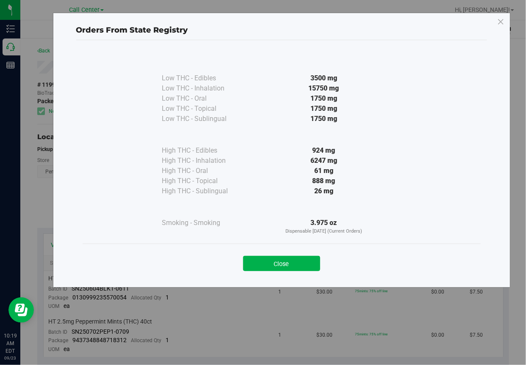
click at [489, 308] on div "Orders From State Registry Low THC - Edibles 3500 mg" at bounding box center [266, 182] width 532 height 365
click at [276, 262] on button "Close" at bounding box center [281, 263] width 77 height 15
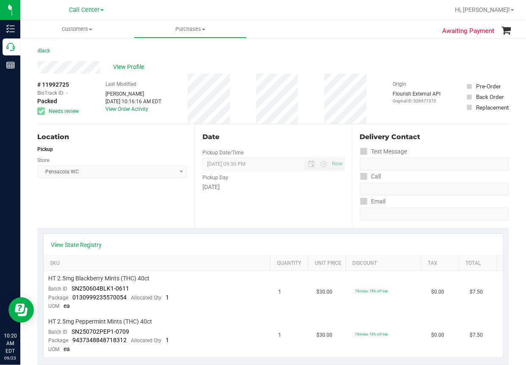
click at [123, 190] on div "Location Pickup Store Pensacola WC Select Store [PERSON_NAME][GEOGRAPHIC_DATA] …" at bounding box center [115, 176] width 157 height 104
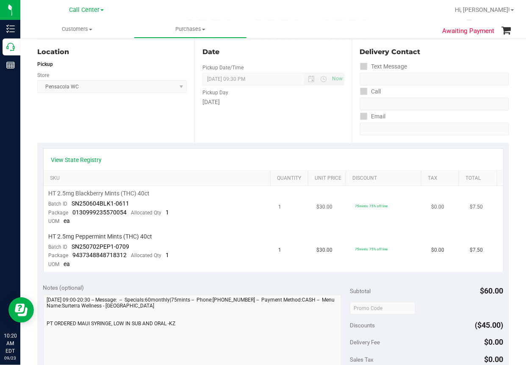
scroll to position [85, 0]
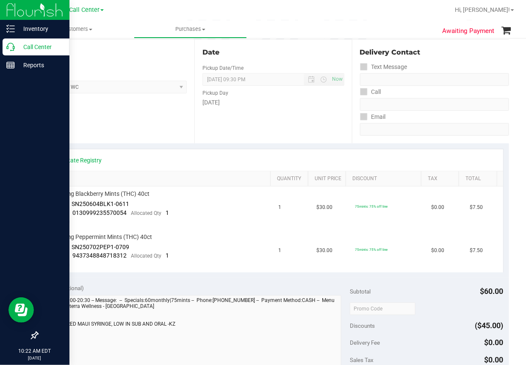
click at [12, 47] on icon at bounding box center [10, 47] width 8 height 8
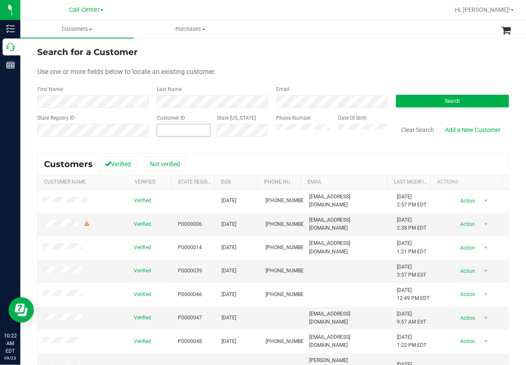
click at [0, 0] on input "text" at bounding box center [0, 0] width 0 height 0
paste input "102001"
type input "102001"
click at [444, 101] on span "Search" at bounding box center [452, 101] width 16 height 6
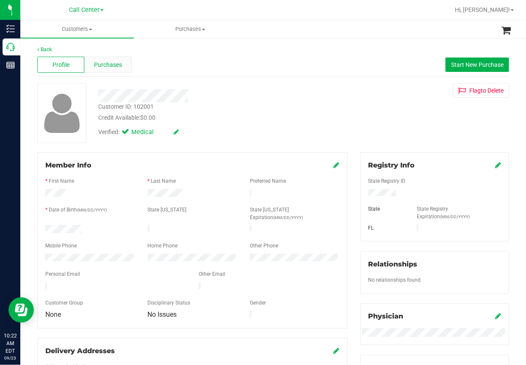
click at [118, 68] on span "Purchases" at bounding box center [108, 65] width 28 height 9
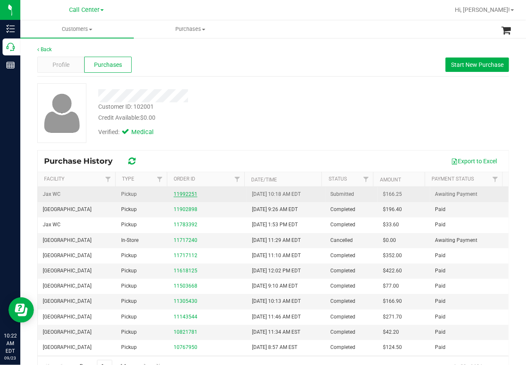
click at [179, 192] on link "11992251" at bounding box center [186, 194] width 24 height 6
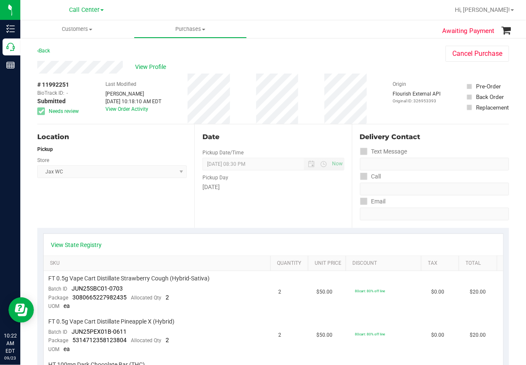
click at [156, 200] on div "Location Pickup Store Jax WC Select Store [PERSON_NAME][GEOGRAPHIC_DATA] [PERSO…" at bounding box center [115, 176] width 157 height 104
click at [148, 68] on span "View Profile" at bounding box center [152, 67] width 34 height 9
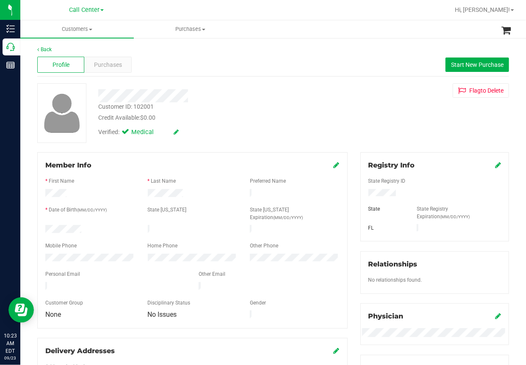
click at [242, 114] on div "Credit Available: $0.00" at bounding box center [212, 117] width 229 height 9
click at [294, 36] on ul "Customers All customers Add a new customer All physicians Purchases All purchas…" at bounding box center [283, 29] width 526 height 18
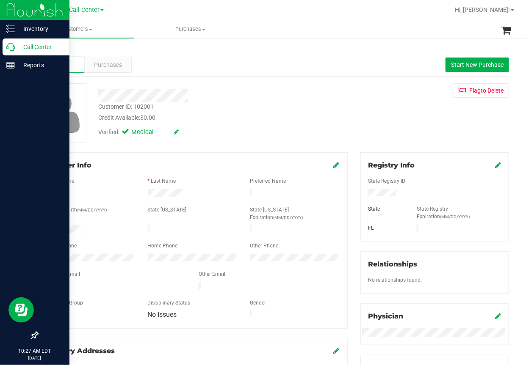
click at [15, 48] on p "Call Center" at bounding box center [40, 47] width 51 height 10
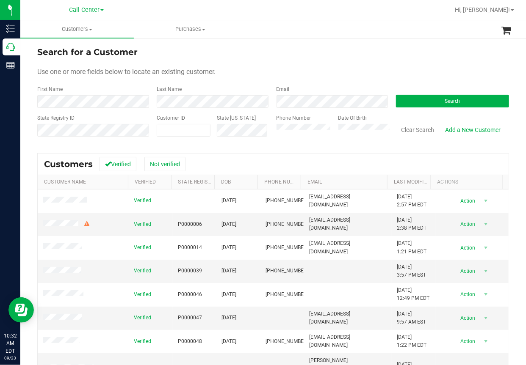
click at [92, 142] on input "text" at bounding box center [66, 141] width 58 height 8
click at [327, 9] on div at bounding box center [301, 10] width 298 height 17
